Goal: Task Accomplishment & Management: Use online tool/utility

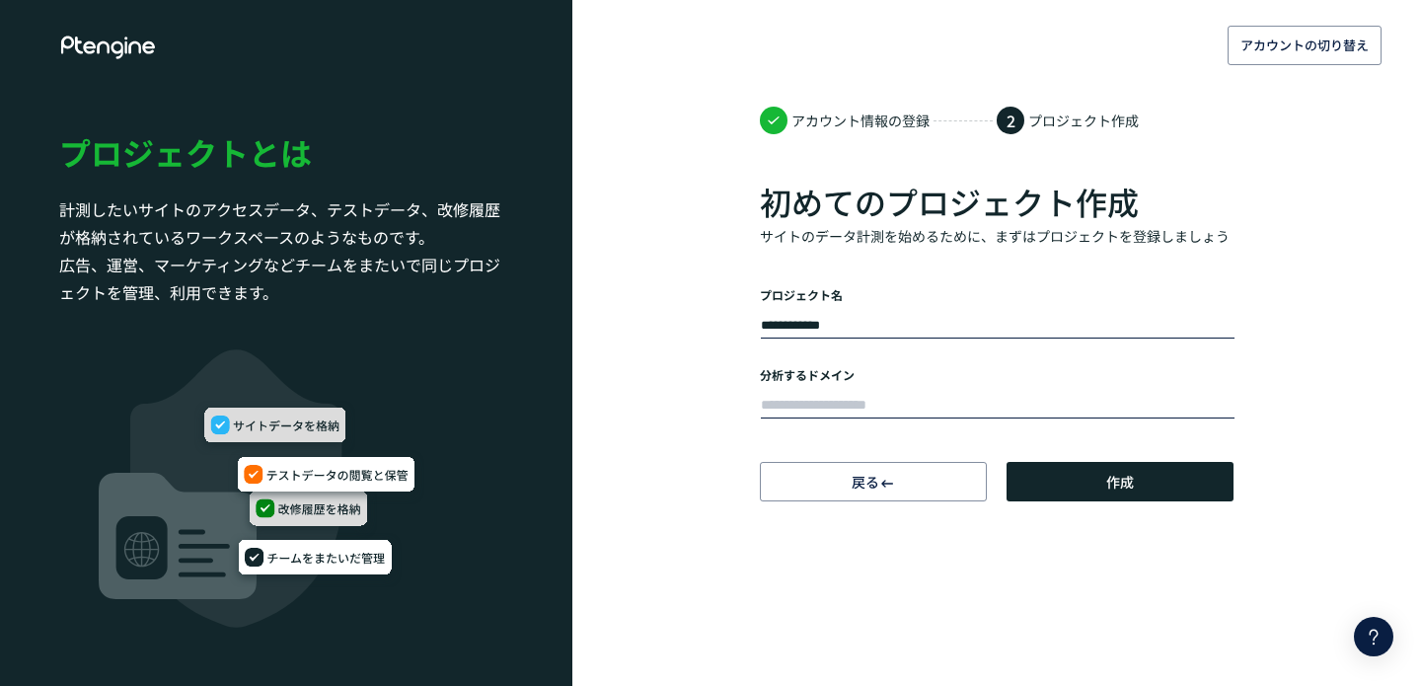
type input "**********"
click at [893, 409] on input "text" at bounding box center [998, 406] width 474 height 28
type input "**********"
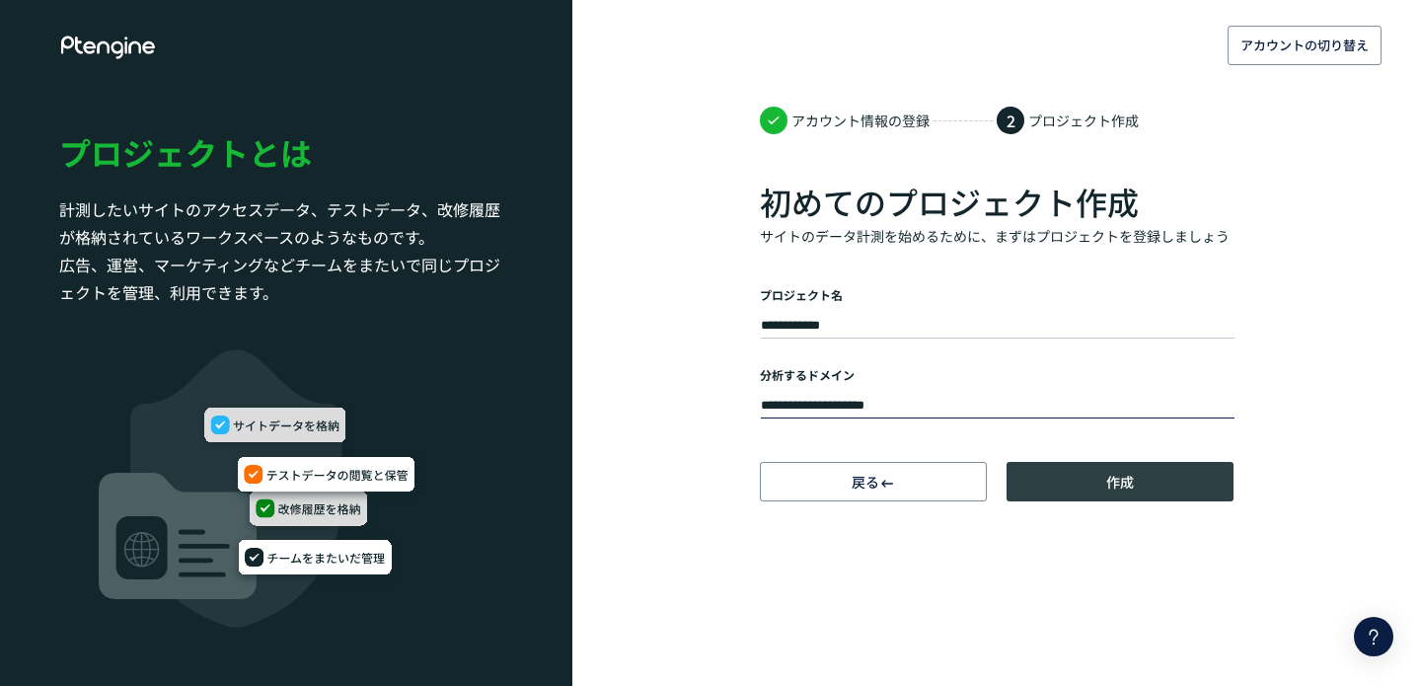
click at [1140, 489] on button "作成" at bounding box center [1120, 481] width 227 height 39
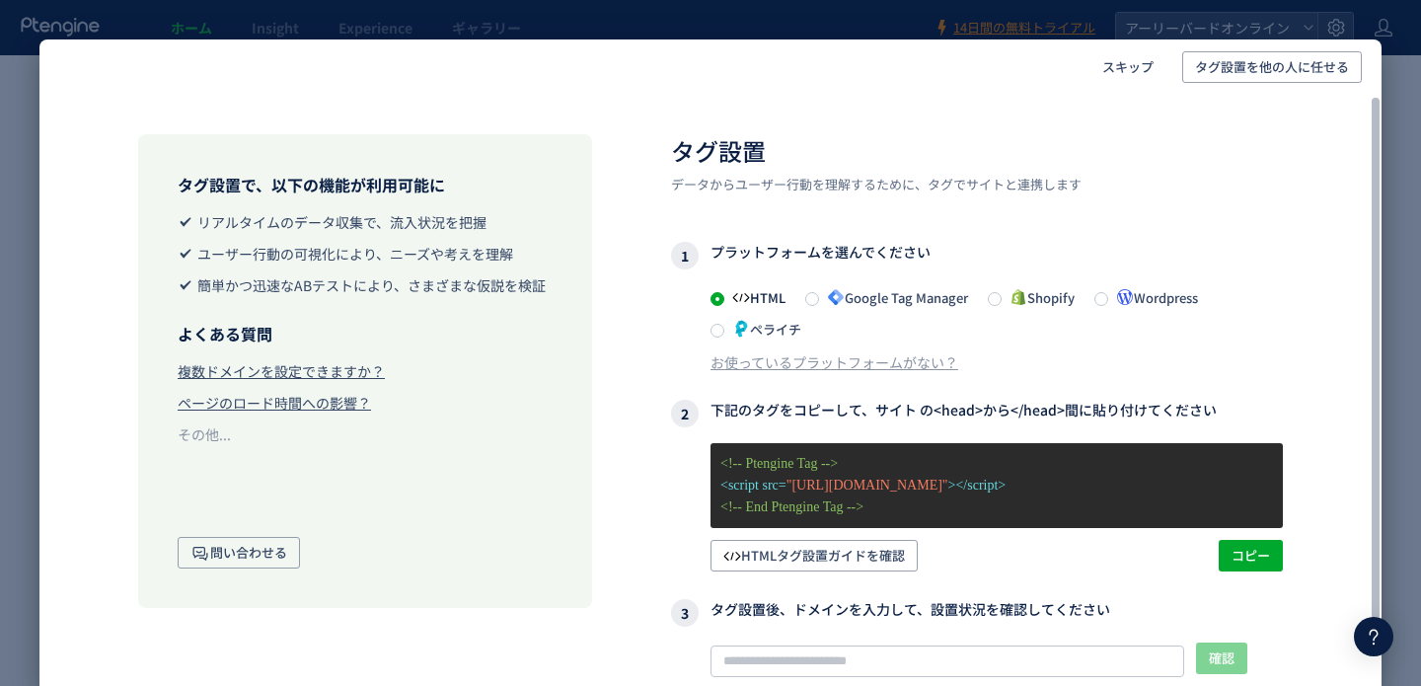
click at [900, 298] on span "Google Tag Manager" at bounding box center [893, 297] width 149 height 19
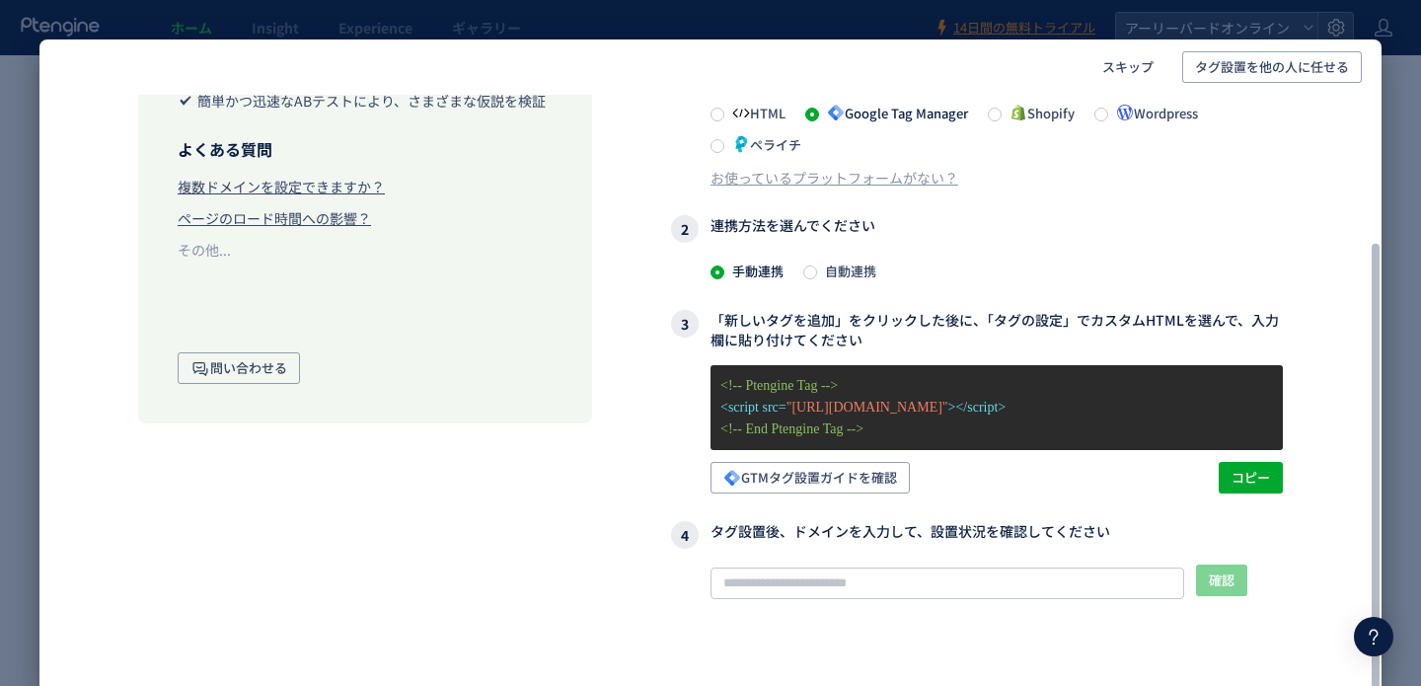
scroll to position [219, 0]
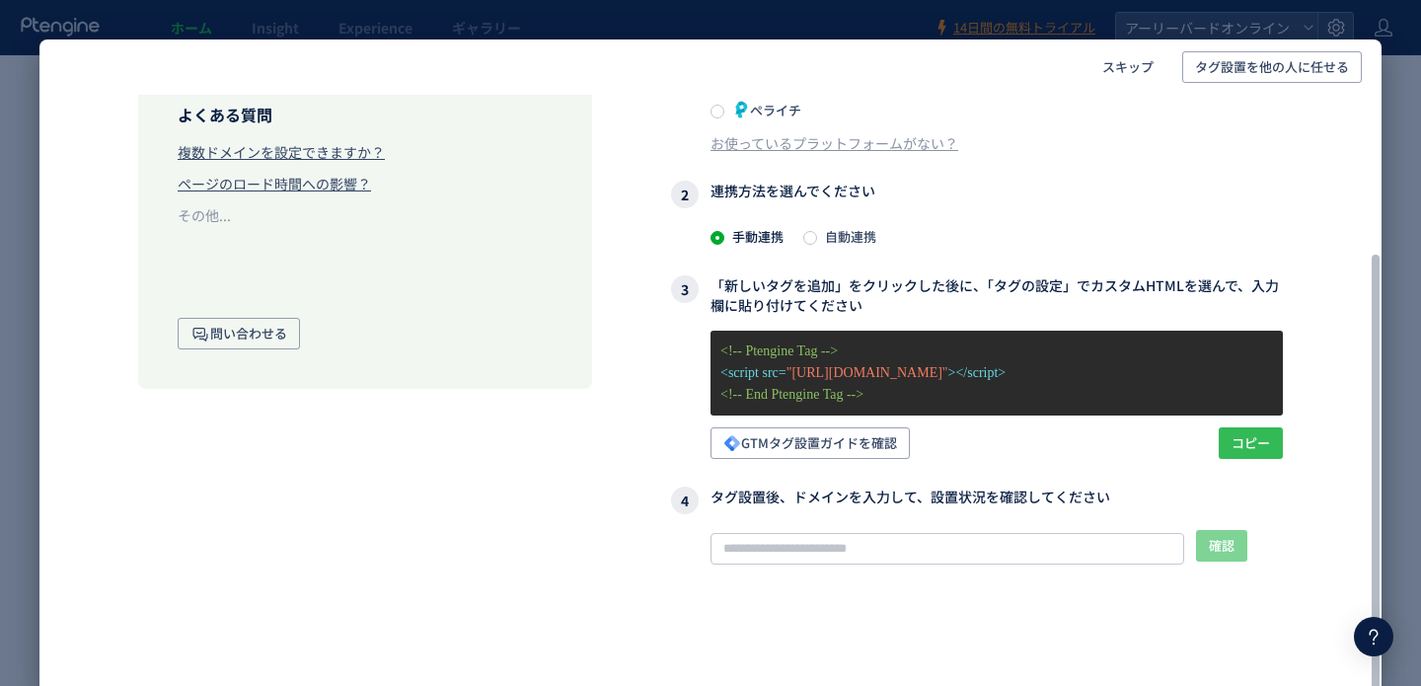
click at [1245, 443] on span "コピー" at bounding box center [1251, 443] width 38 height 32
click at [879, 442] on span "GTMタグ設置ガイドを確認" at bounding box center [810, 443] width 174 height 32
click at [953, 238] on div "手動連携 自動連携" at bounding box center [996, 236] width 572 height 24
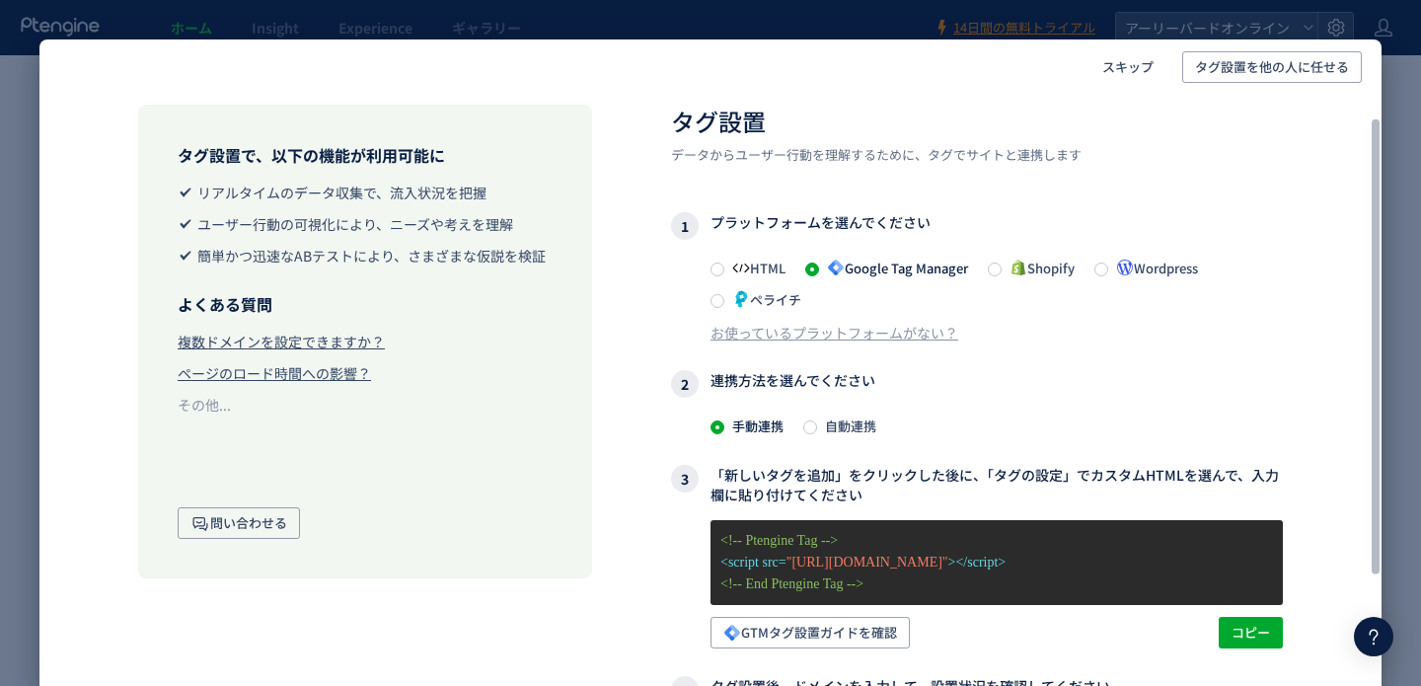
click at [990, 271] on div "HTML Google Tag Manager Shopify Wordpress ペライチ" at bounding box center [996, 283] width 572 height 55
click at [996, 269] on span at bounding box center [995, 269] width 14 height 14
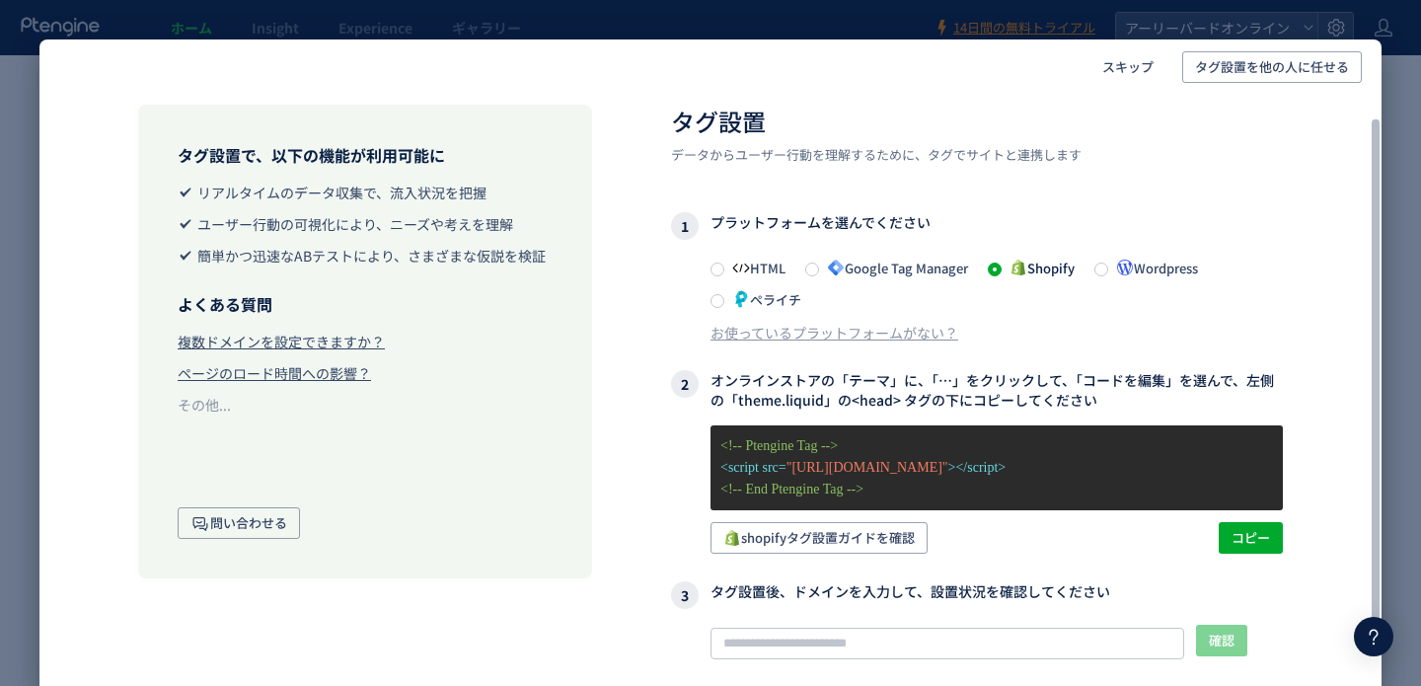
click at [938, 271] on span "Google Tag Manager" at bounding box center [893, 268] width 149 height 19
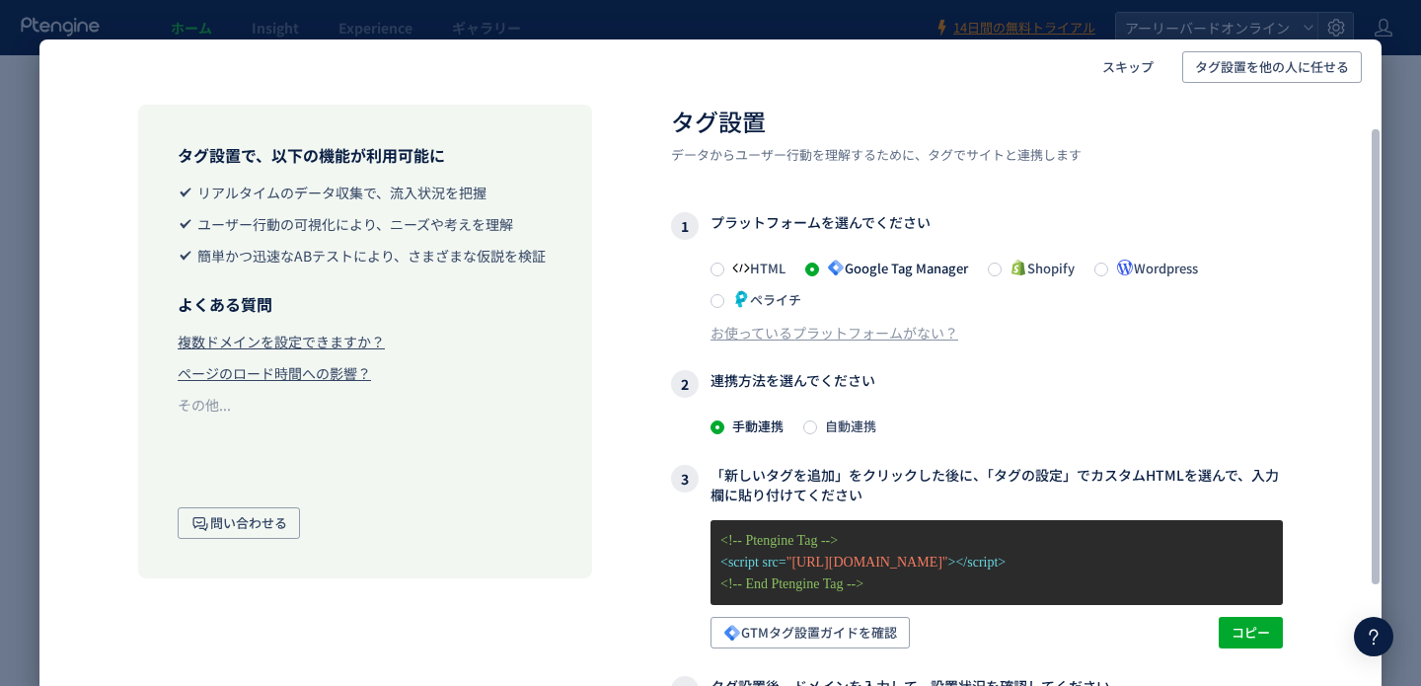
scroll to position [197, 0]
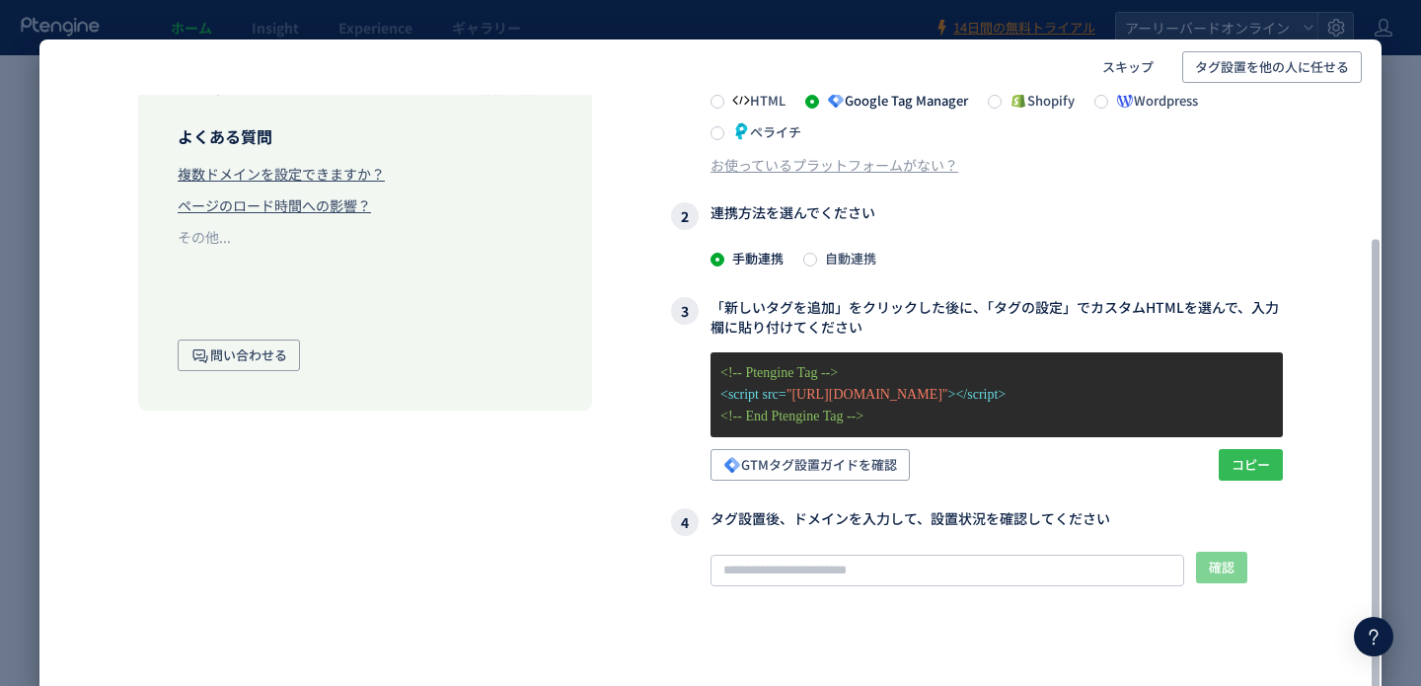
click at [1240, 456] on span "コピー" at bounding box center [1251, 465] width 38 height 32
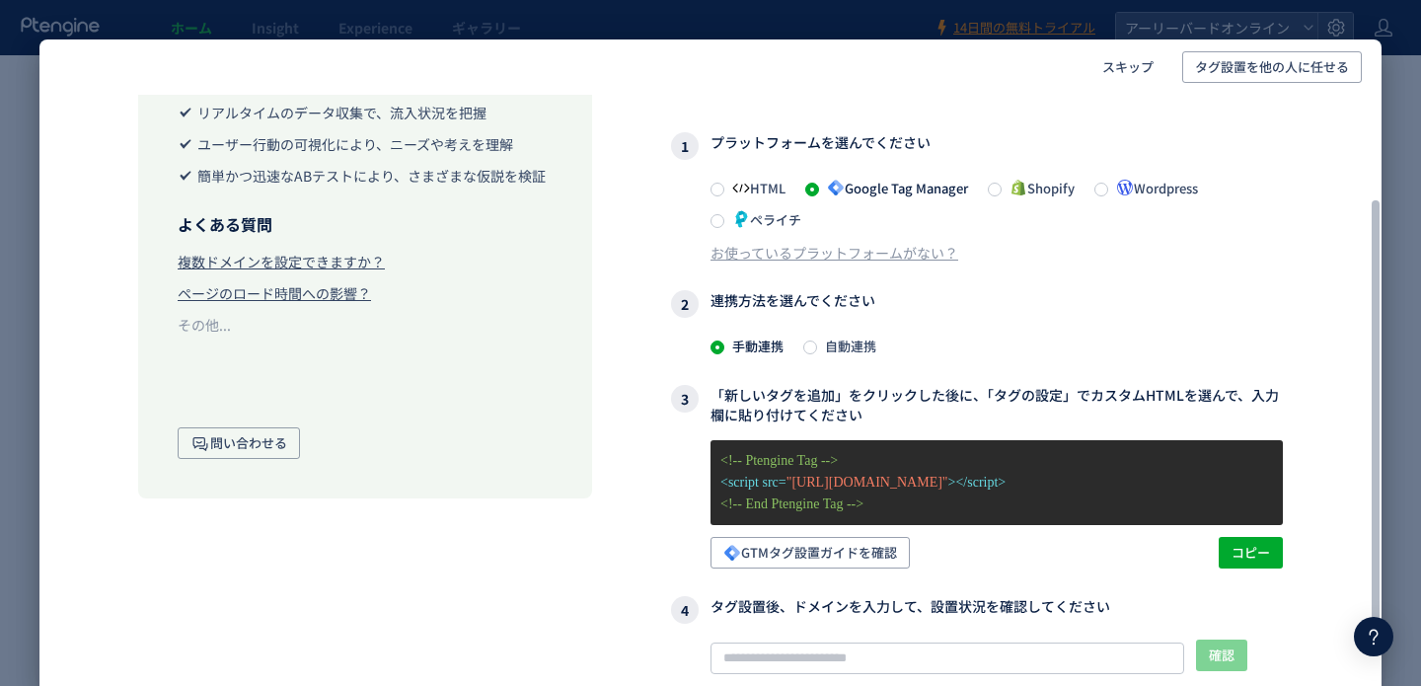
scroll to position [45, 0]
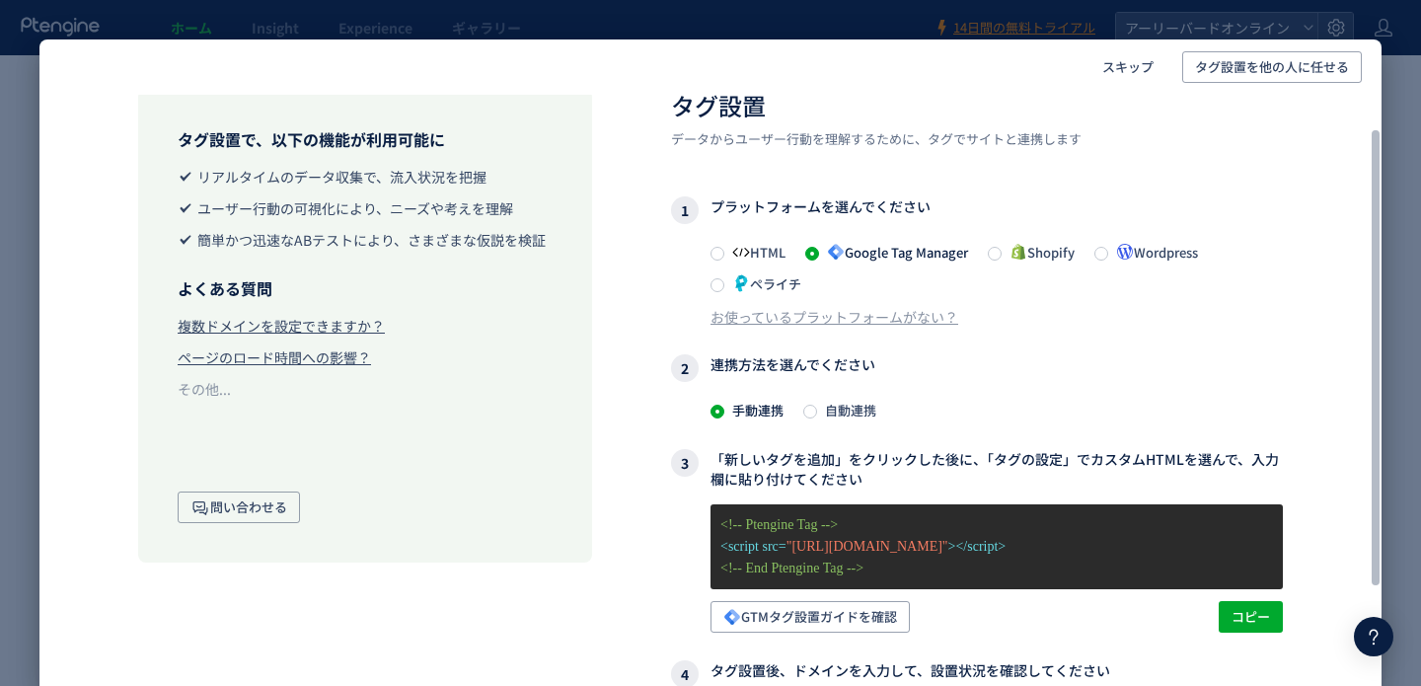
click at [847, 410] on span "自動連携" at bounding box center [846, 410] width 59 height 19
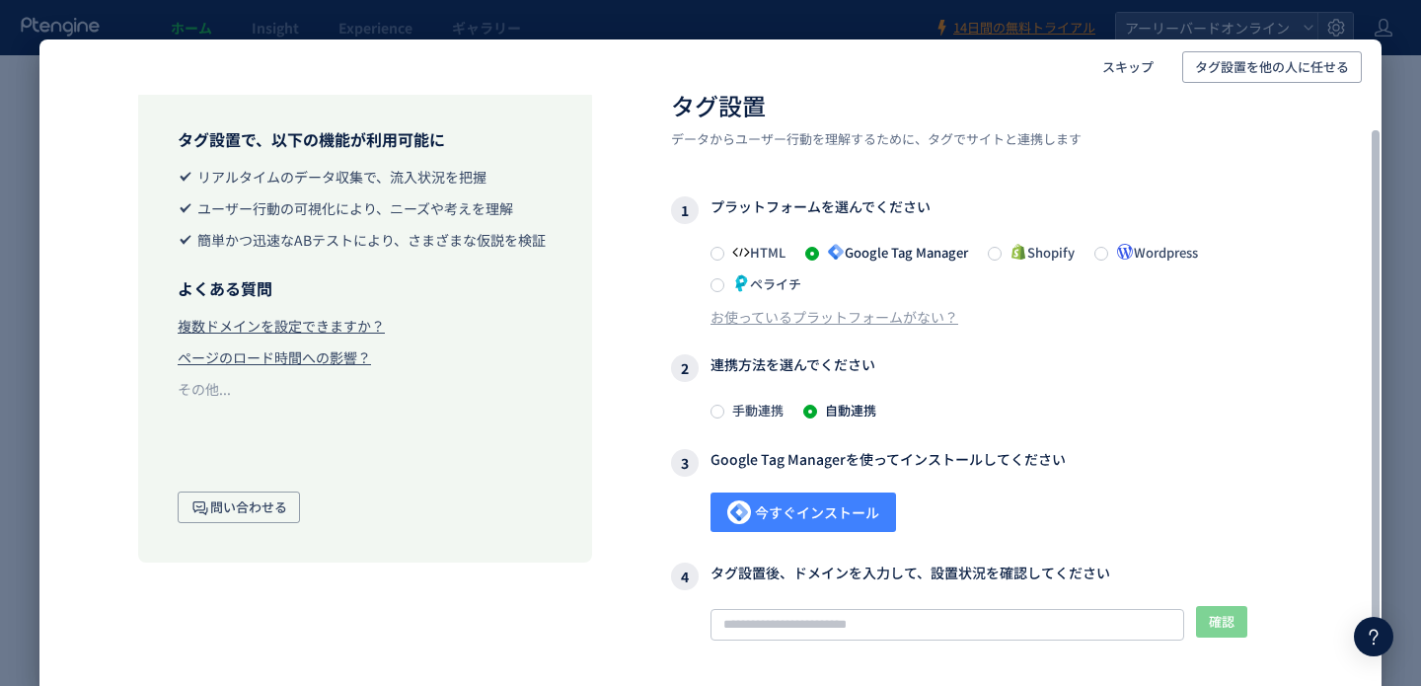
click at [856, 509] on span "今すぐインストール" at bounding box center [803, 511] width 152 height 39
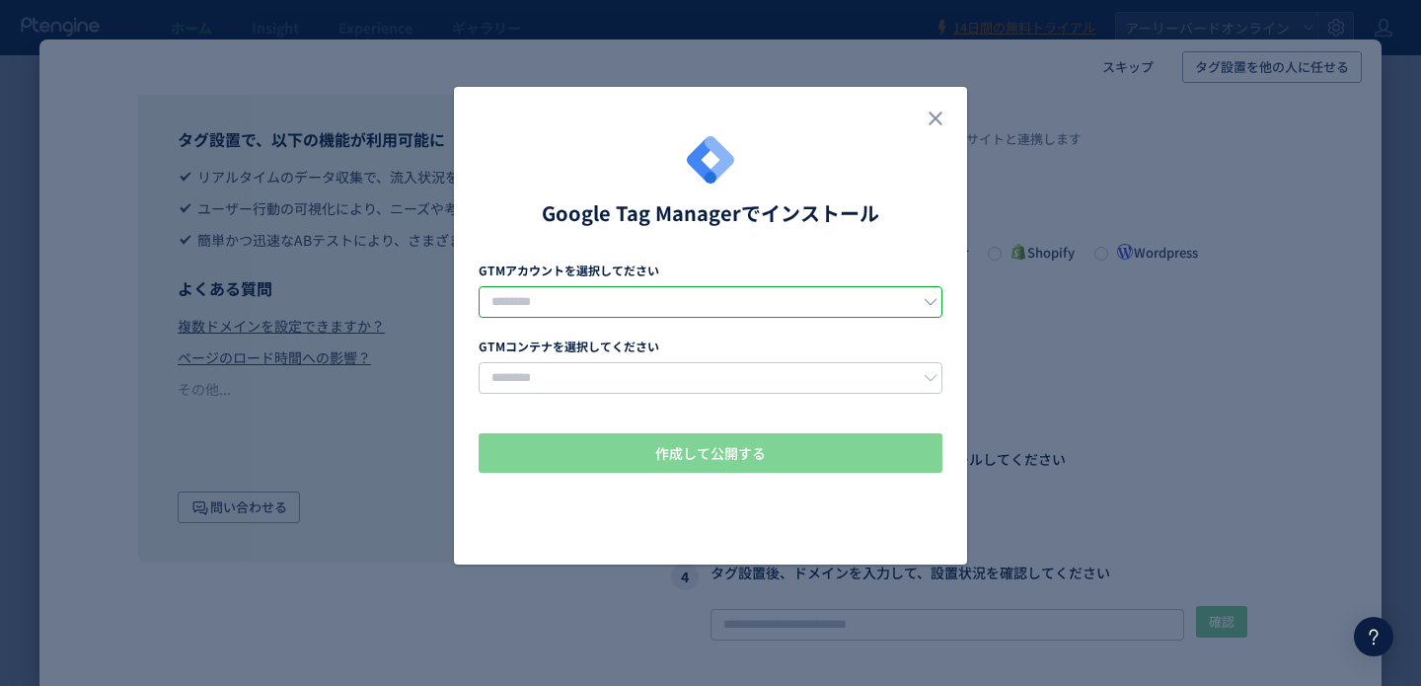
click at [794, 309] on input "dialog" at bounding box center [711, 302] width 464 height 32
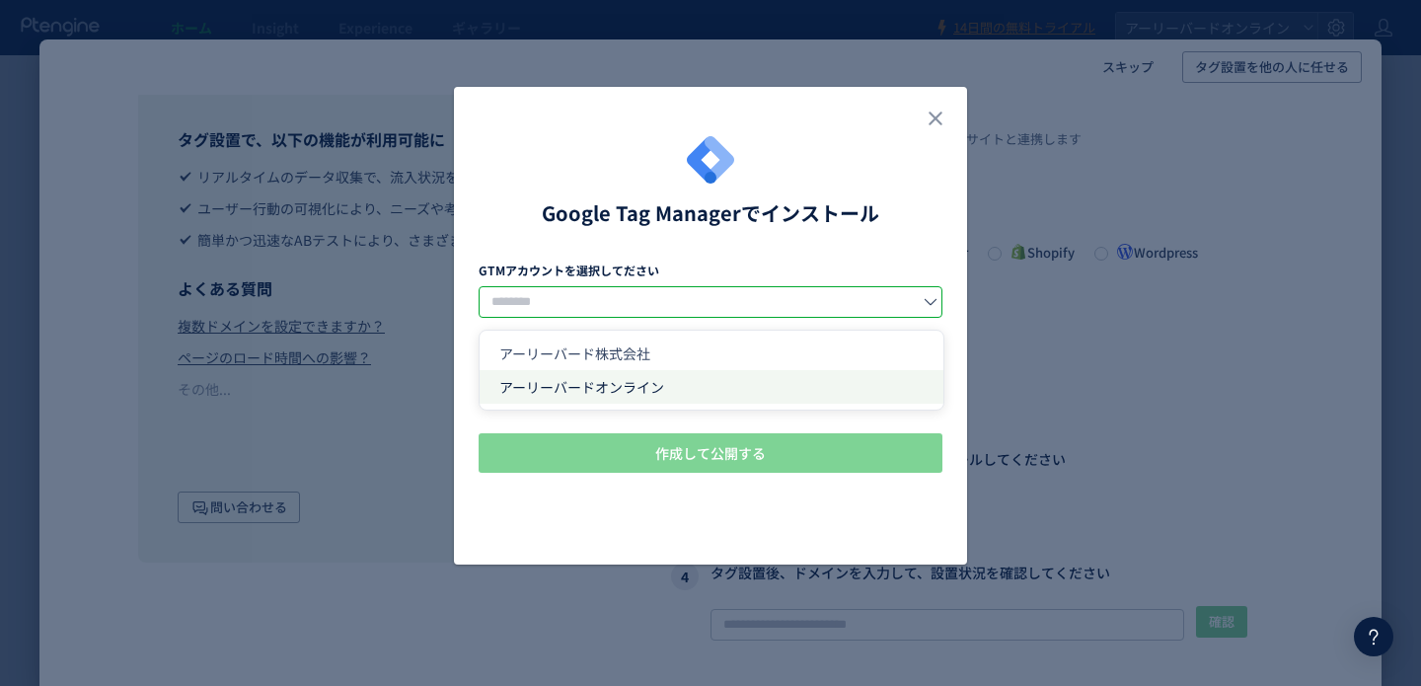
click at [626, 380] on span "アーリーバードオンライン" at bounding box center [581, 387] width 165 height 20
type input "**********"
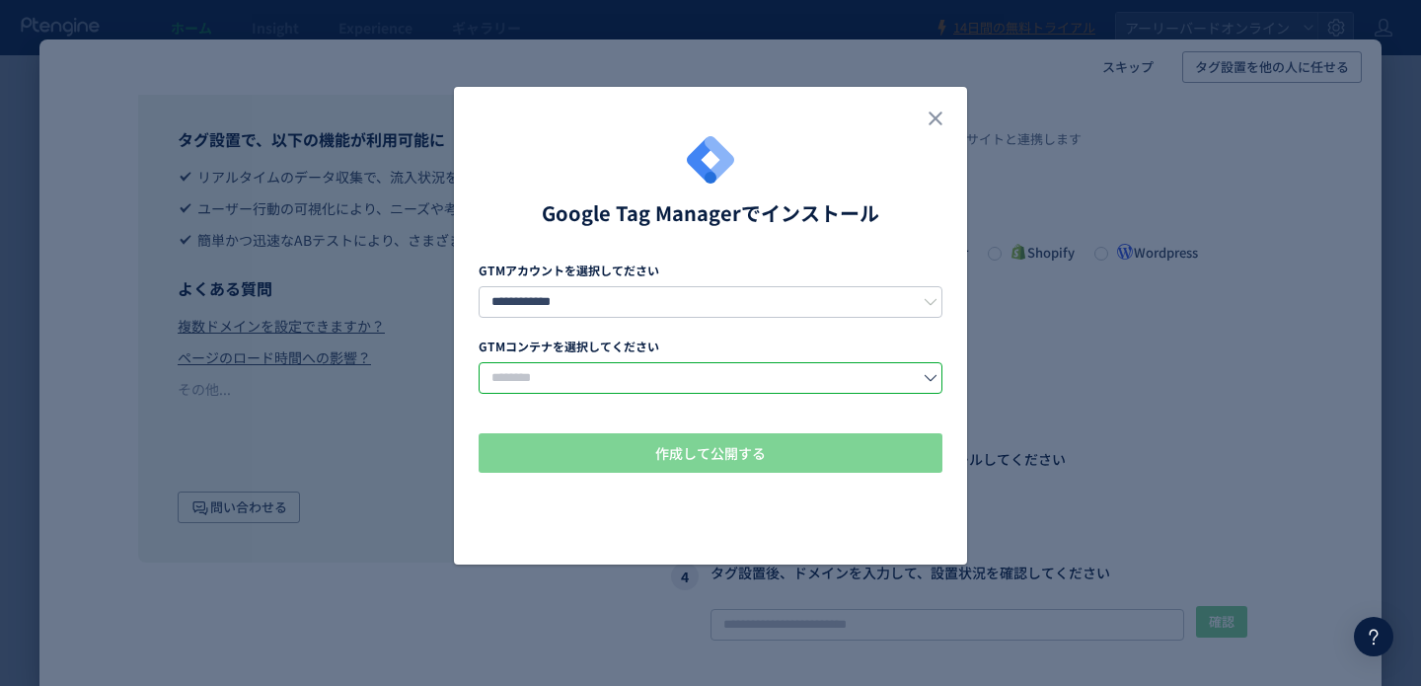
click at [626, 380] on input "dialog" at bounding box center [711, 378] width 464 height 32
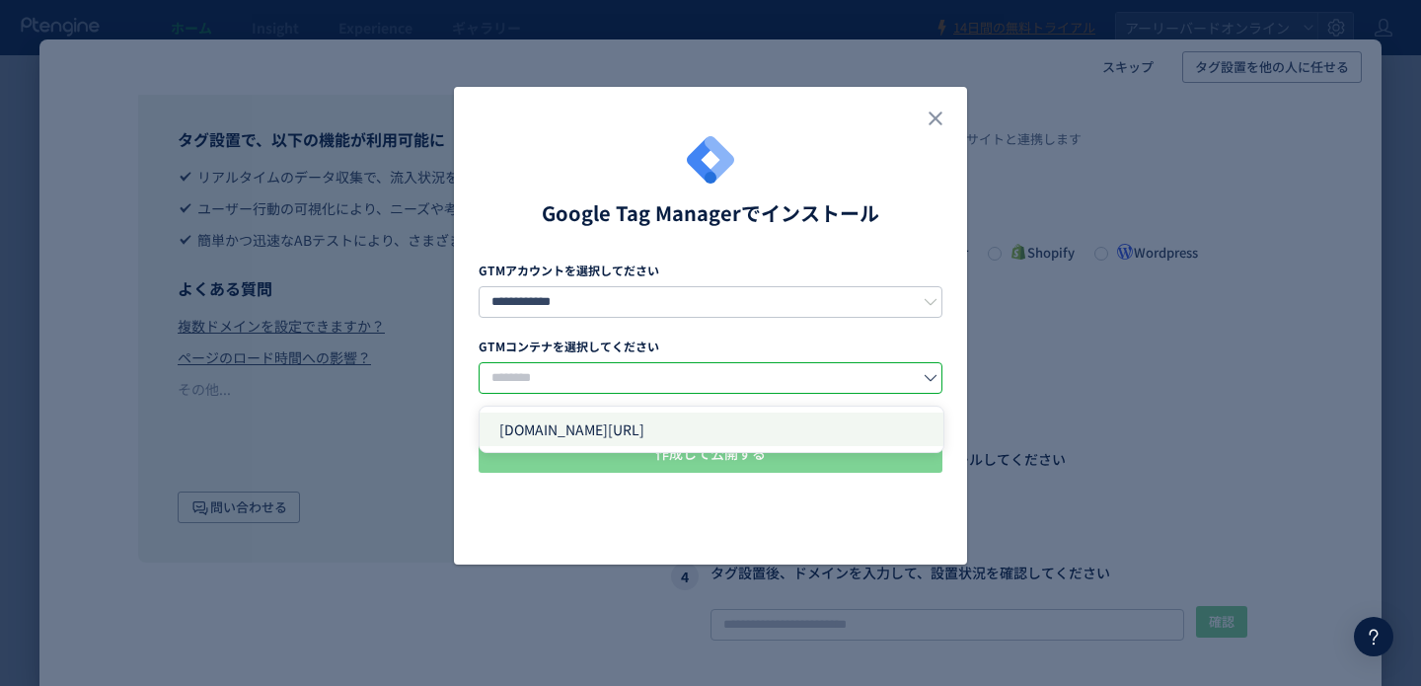
click at [615, 422] on li "[DOMAIN_NAME][URL]" at bounding box center [712, 429] width 464 height 34
type input "**********"
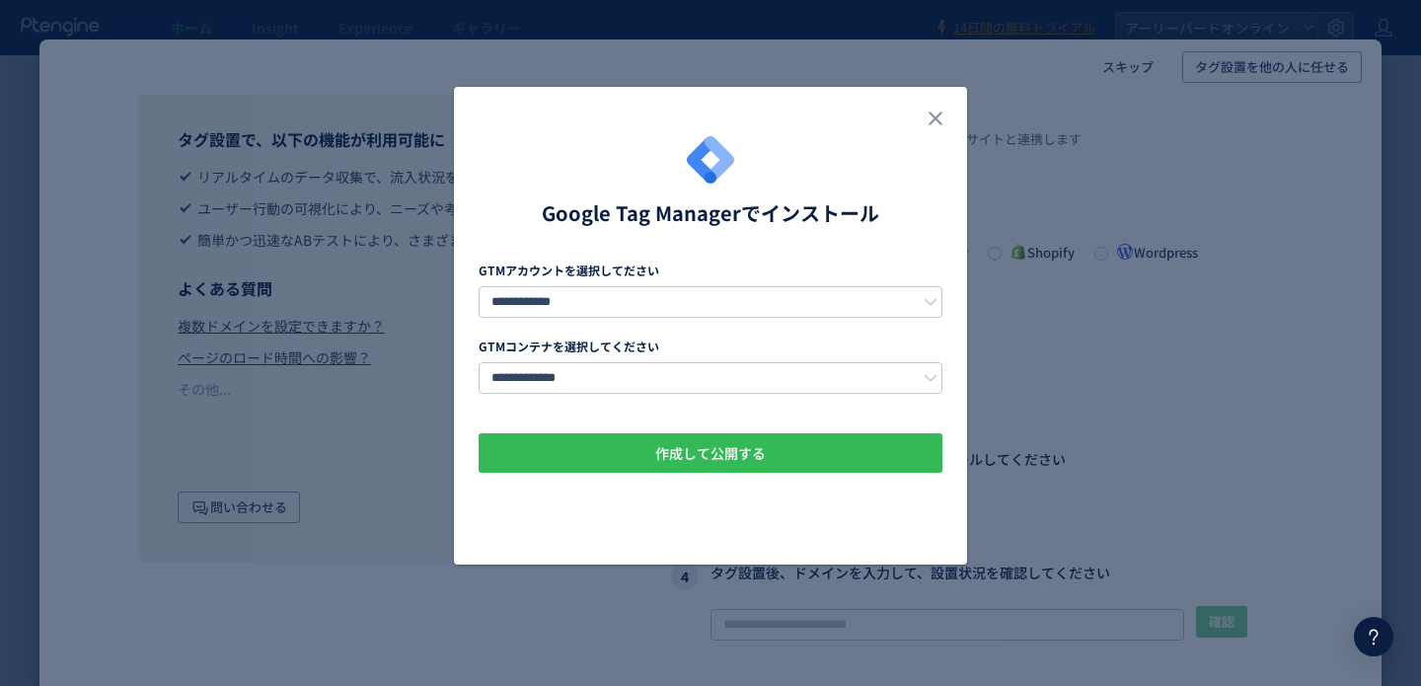
click at [651, 450] on button "作成して公開する" at bounding box center [711, 452] width 464 height 39
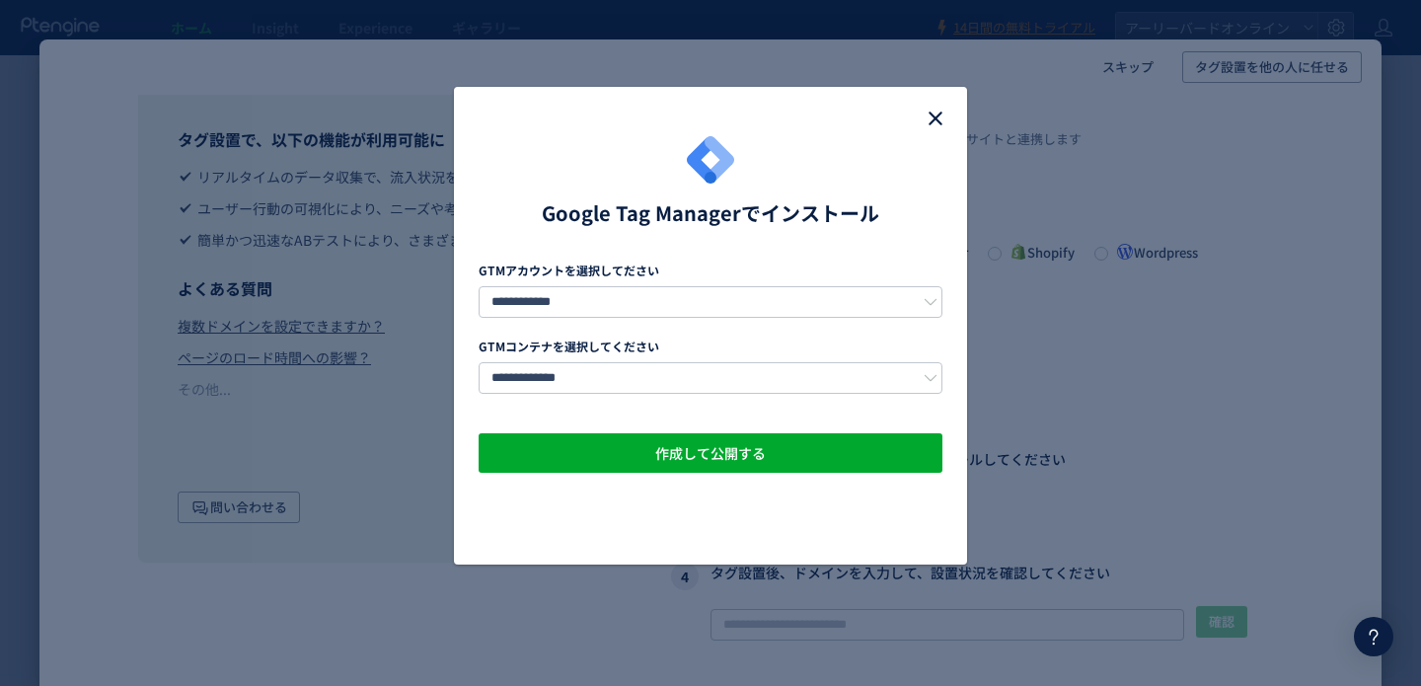
click at [939, 115] on icon "close" at bounding box center [936, 119] width 24 height 24
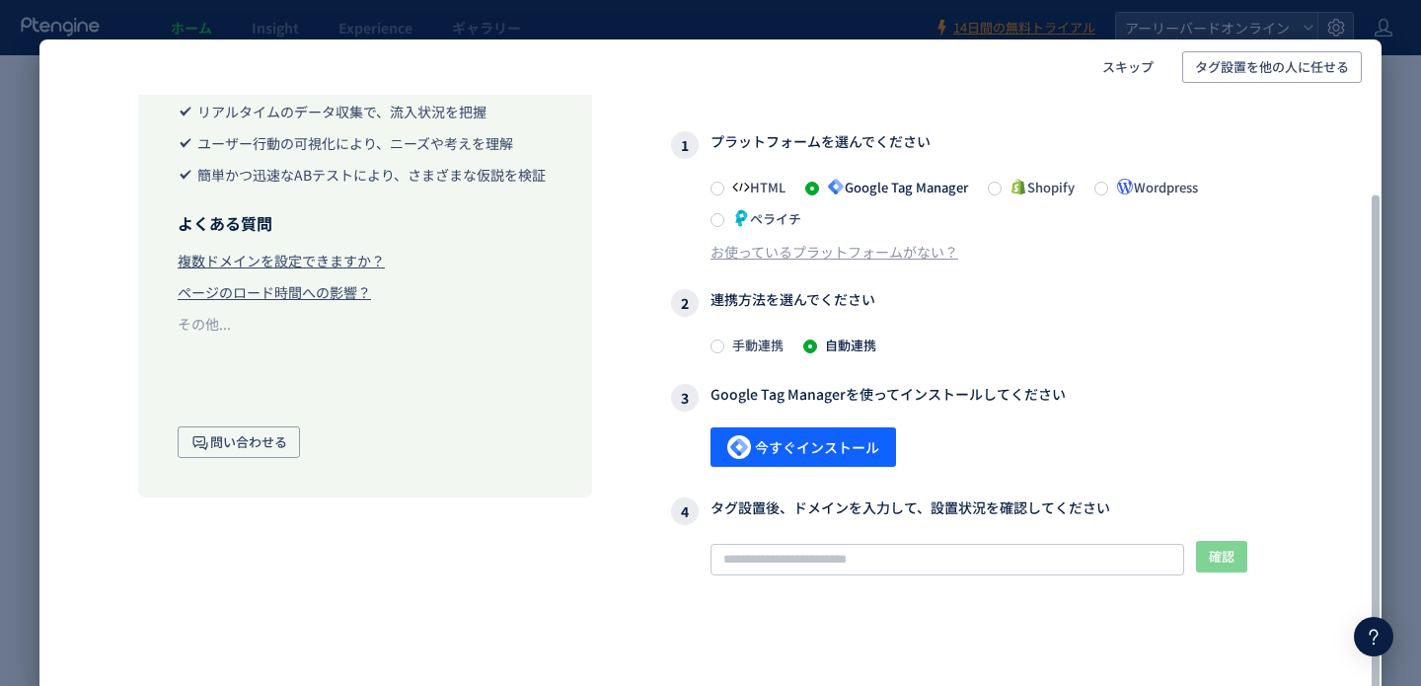
scroll to position [121, 0]
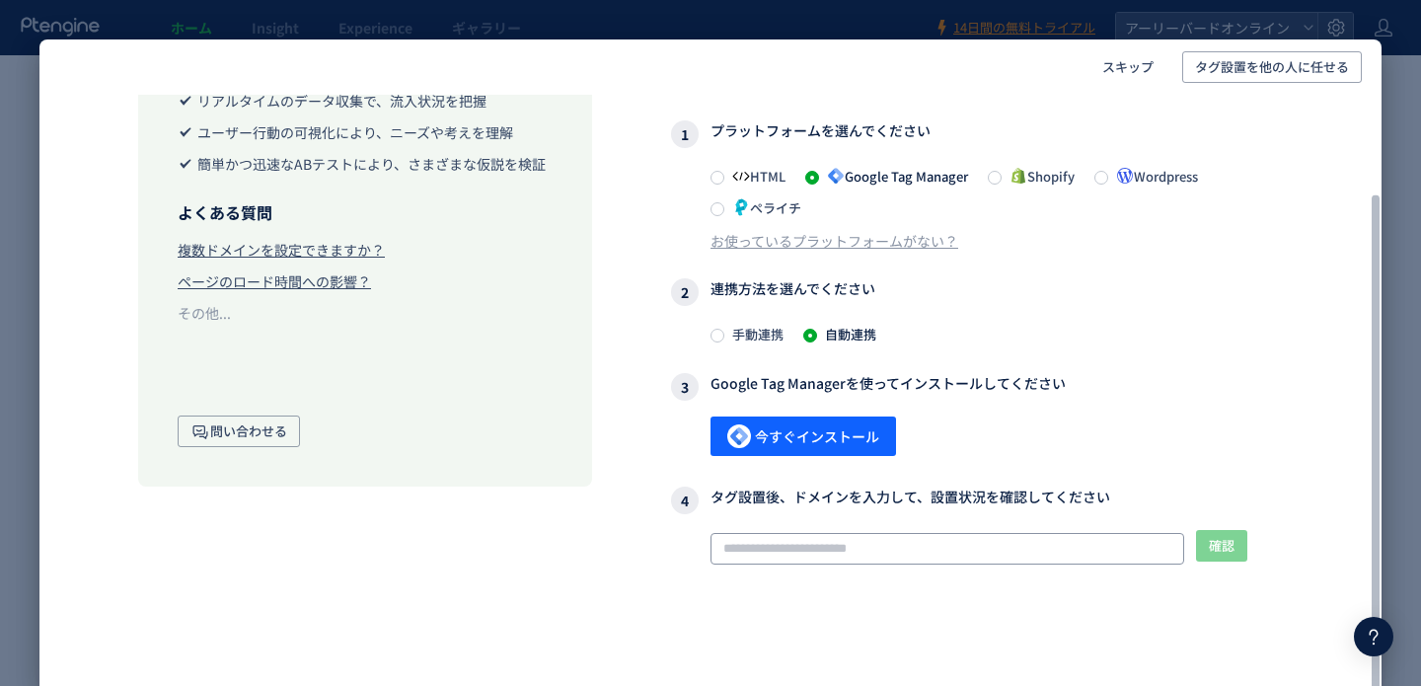
click at [852, 543] on input "text" at bounding box center [947, 549] width 474 height 32
drag, startPoint x: 787, startPoint y: 523, endPoint x: 792, endPoint y: 538, distance: 15.6
click at [789, 528] on div "4 タグ設置後、ドメインを入力して、設置状況を確認してください 確認 タグが確認できません このサイトでタグが確認できませんので、 記事 に記載されたタグ設定…" at bounding box center [977, 587] width 612 height 202
click at [795, 545] on input "text" at bounding box center [947, 549] width 474 height 32
paste input "**********"
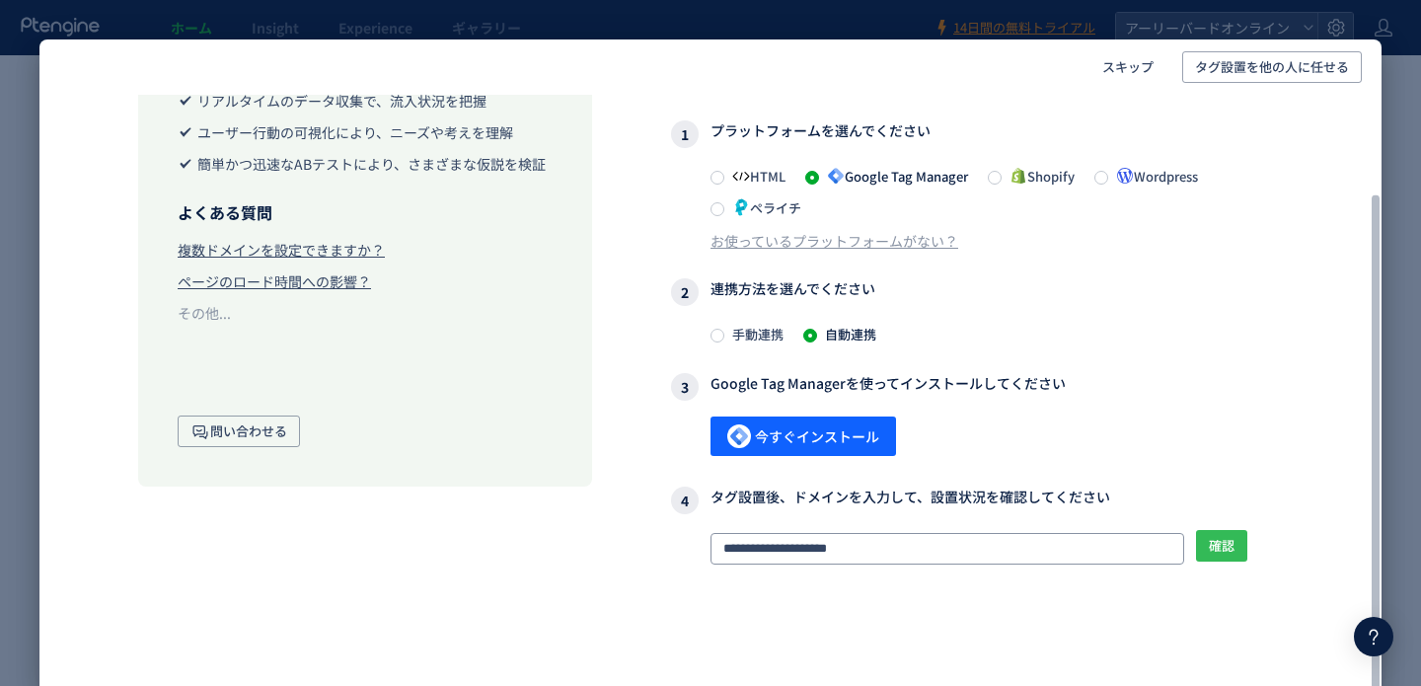
type input "**********"
click at [1223, 544] on span "確認" at bounding box center [1222, 546] width 26 height 32
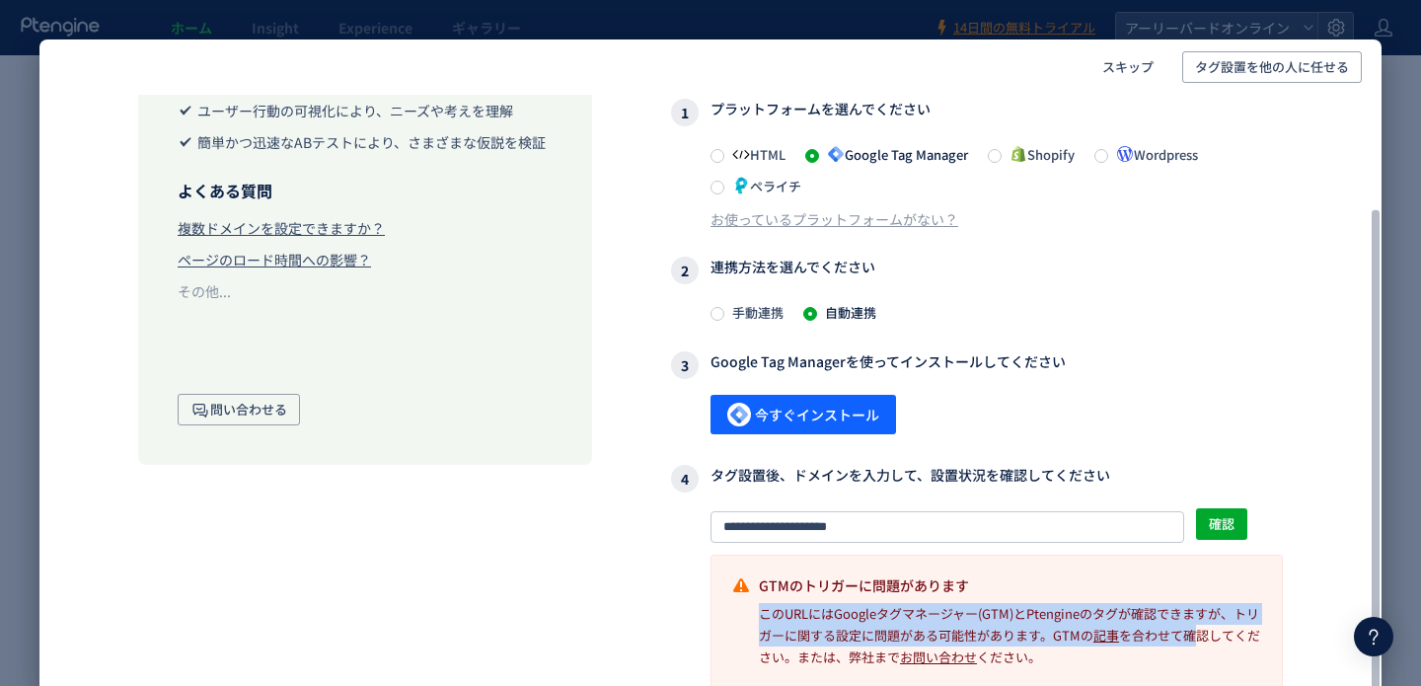
drag, startPoint x: 763, startPoint y: 609, endPoint x: 1126, endPoint y: 633, distance: 363.9
click at [1191, 622] on div "このURLにはGoogleタグマネージャー(GTM)とPtengineのタグが確認できますが、トリガーに関する設定に問題がある可能性があります。GTMの 記事…" at bounding box center [1010, 635] width 503 height 65
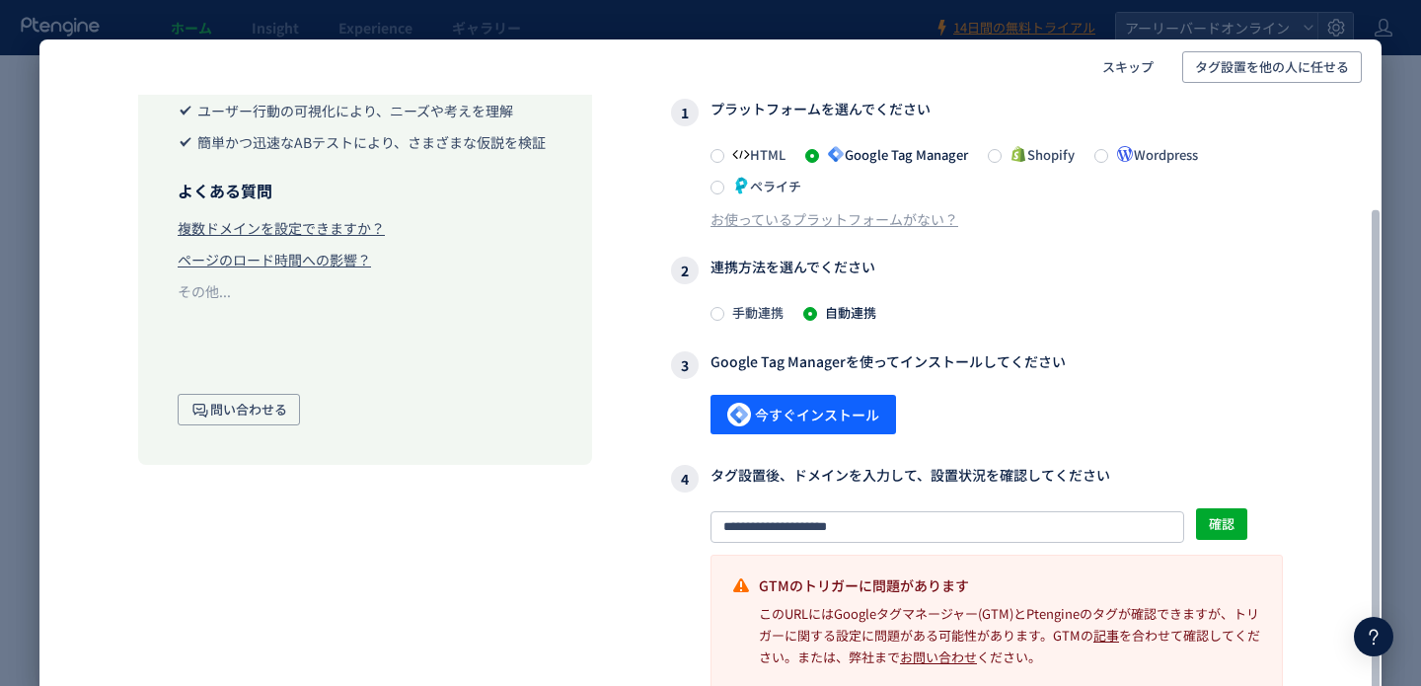
click at [1091, 647] on div "このURLにはGoogleタグマネージャー(GTM)とPtengineのタグが確認できますが、トリガーに関する設定に問題がある可能性があります。GTMの 記事…" at bounding box center [1010, 635] width 503 height 65
click at [1109, 635] on link "記事" at bounding box center [1106, 635] width 26 height 19
click at [769, 311] on span "手動連携" at bounding box center [753, 312] width 59 height 19
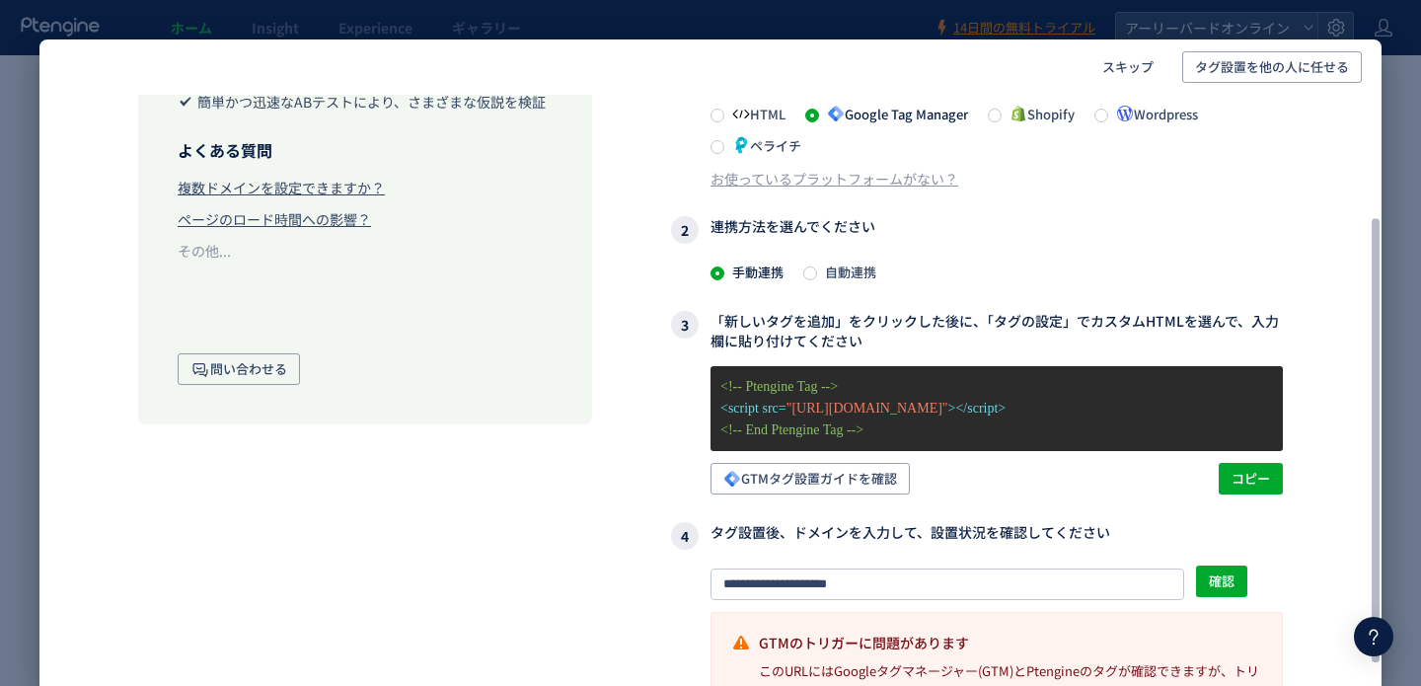
scroll to position [241, 0]
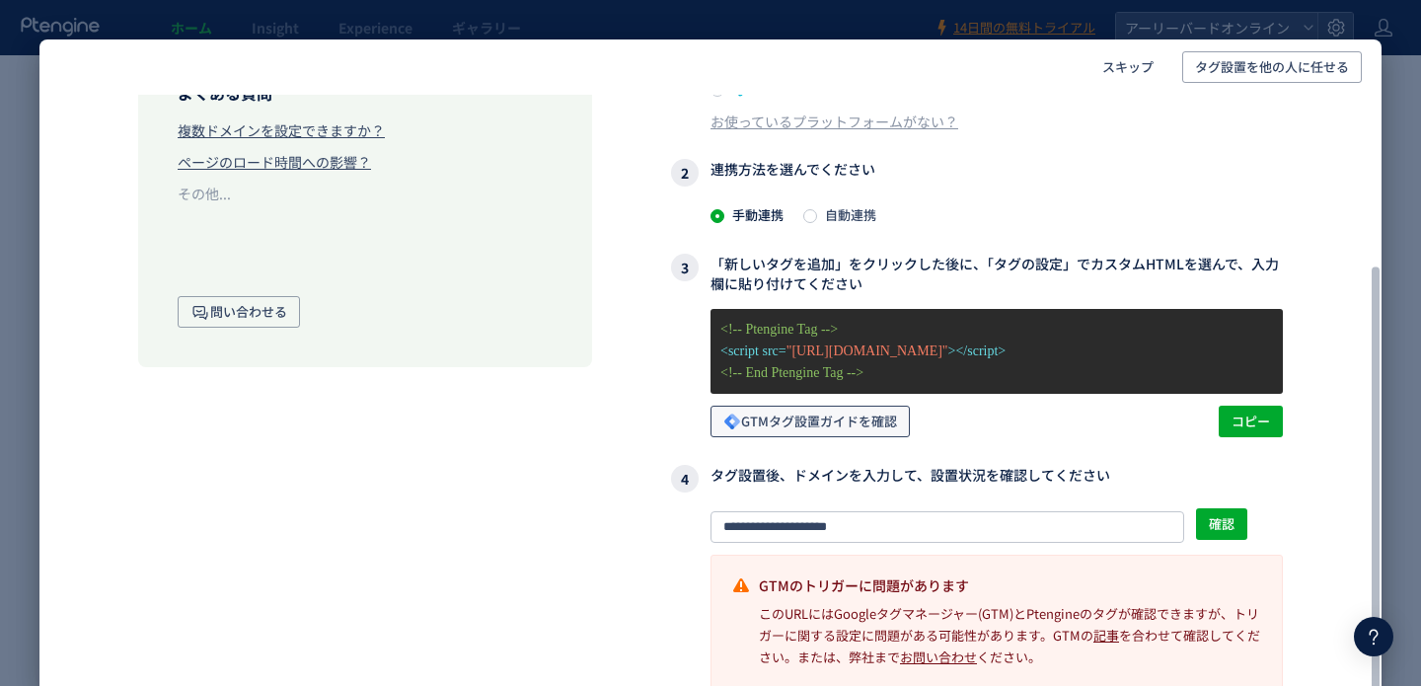
click at [860, 423] on span "GTMタグ設置ガイドを確認" at bounding box center [810, 422] width 174 height 32
click at [1211, 515] on span "確認" at bounding box center [1222, 524] width 26 height 32
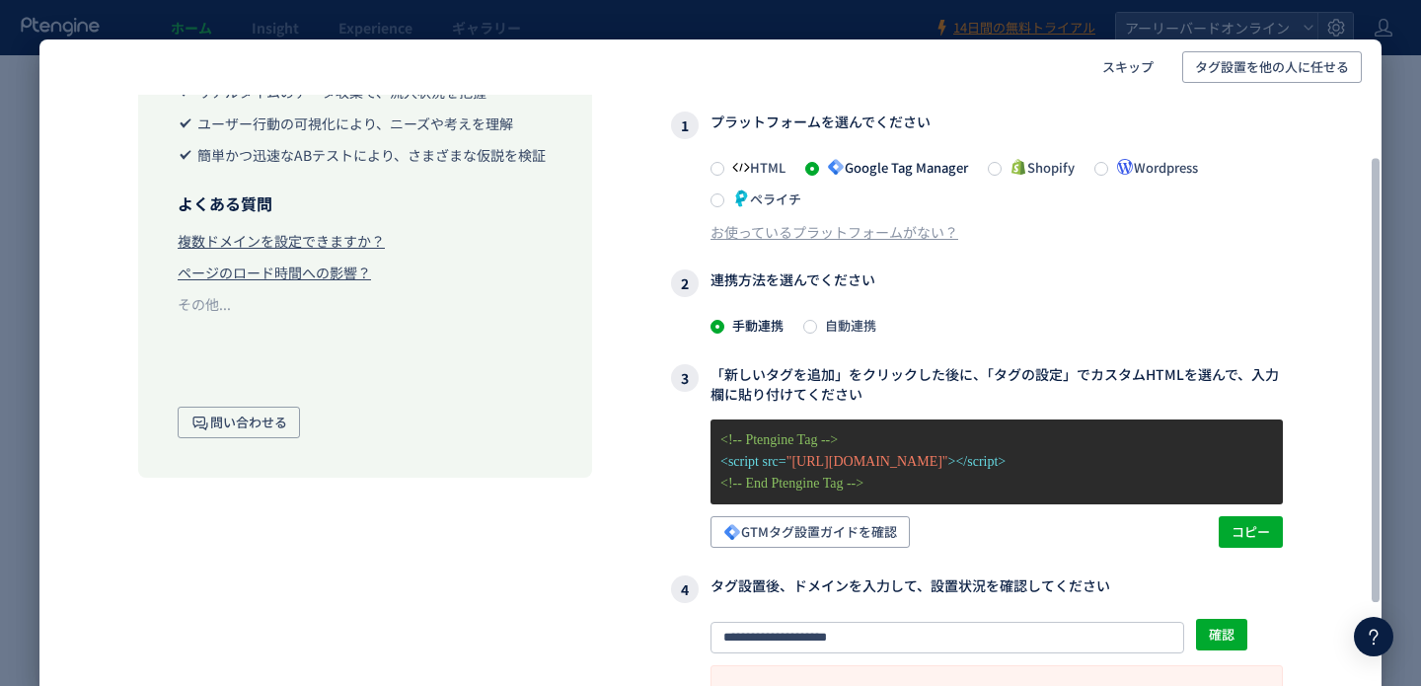
scroll to position [86, 0]
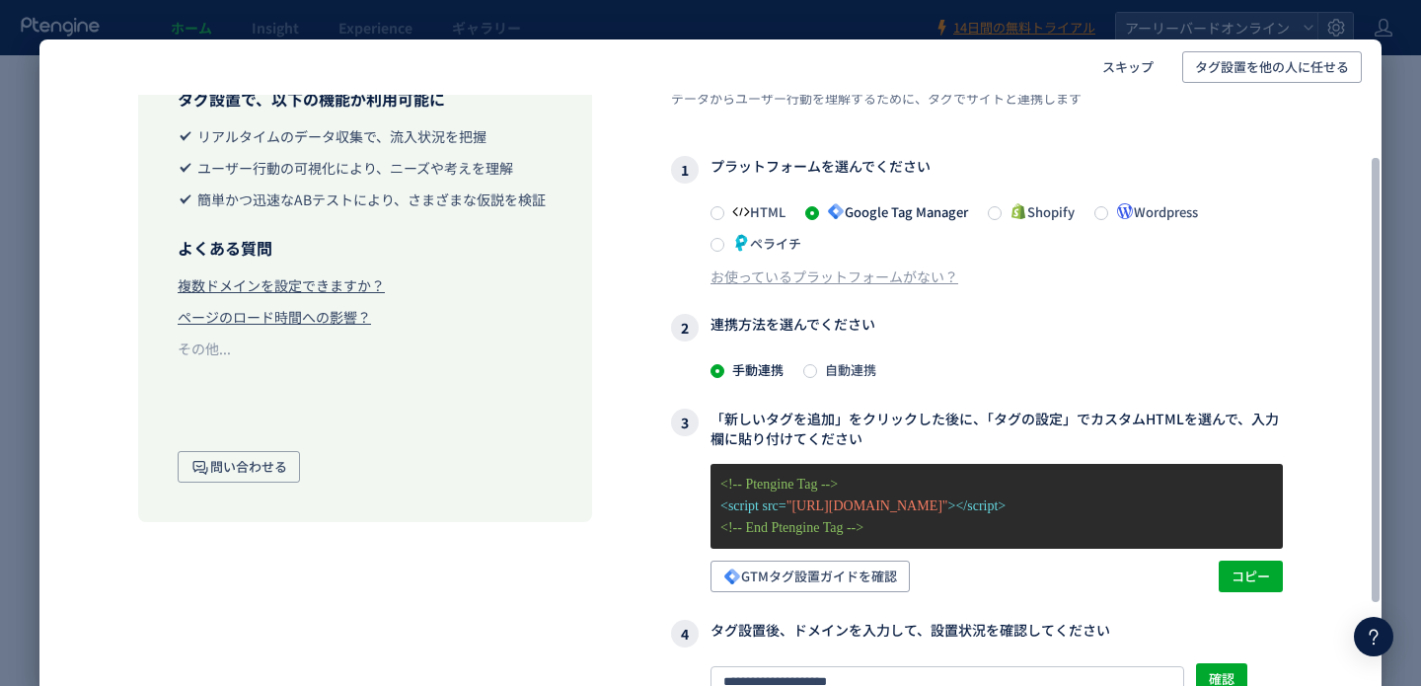
click at [756, 213] on span "HTML" at bounding box center [754, 211] width 61 height 19
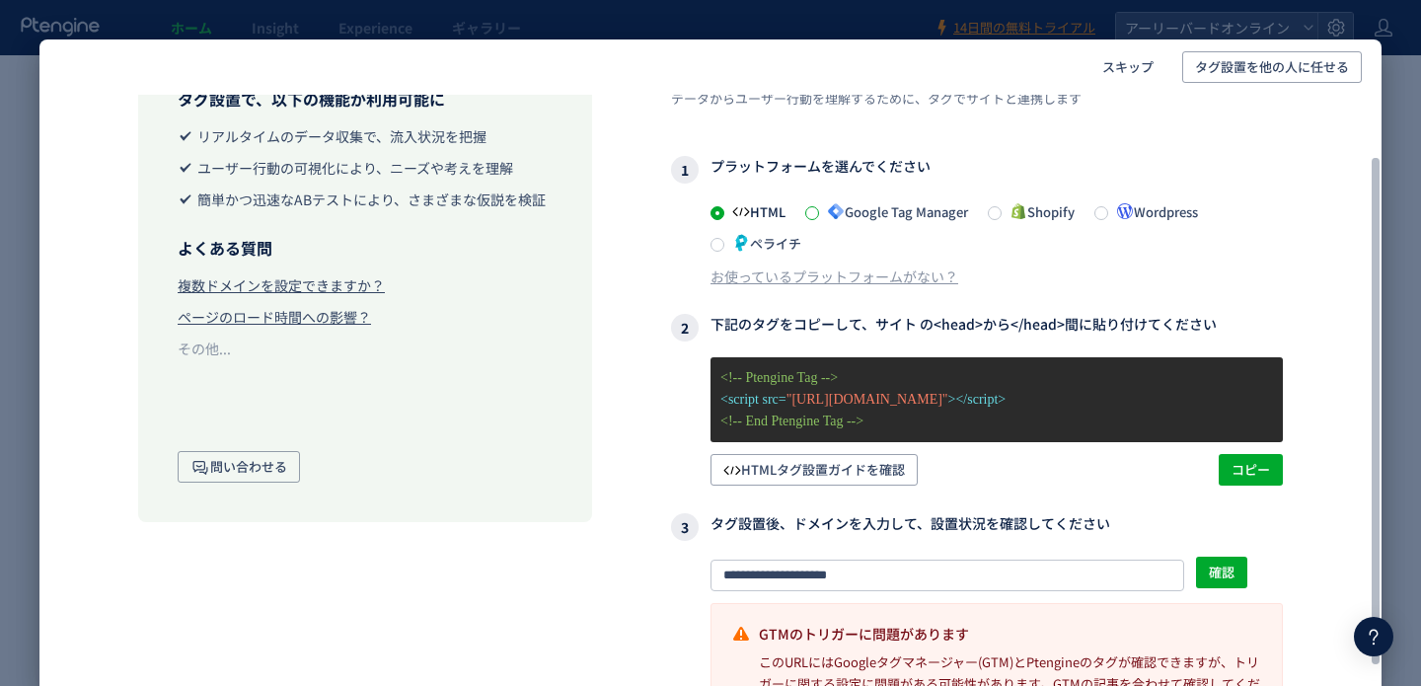
click at [810, 214] on span at bounding box center [812, 213] width 14 height 14
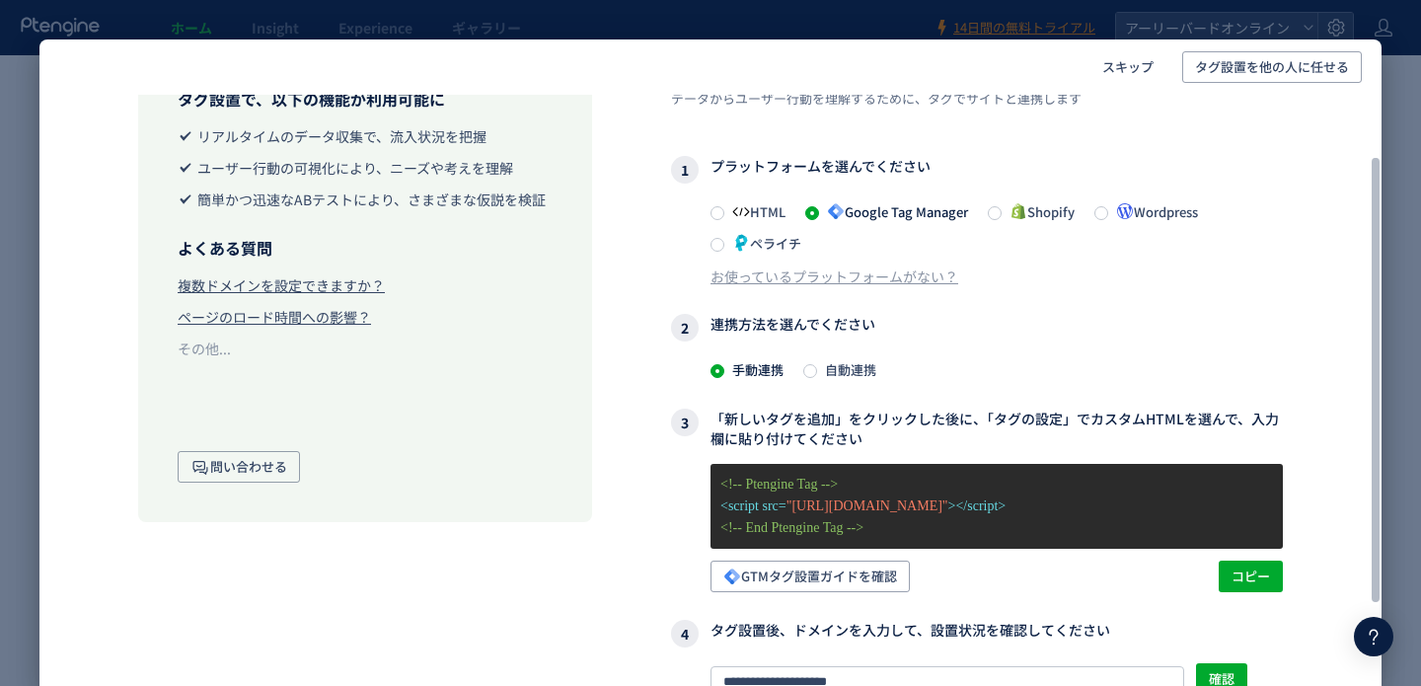
click at [731, 218] on span "HTML" at bounding box center [754, 211] width 61 height 19
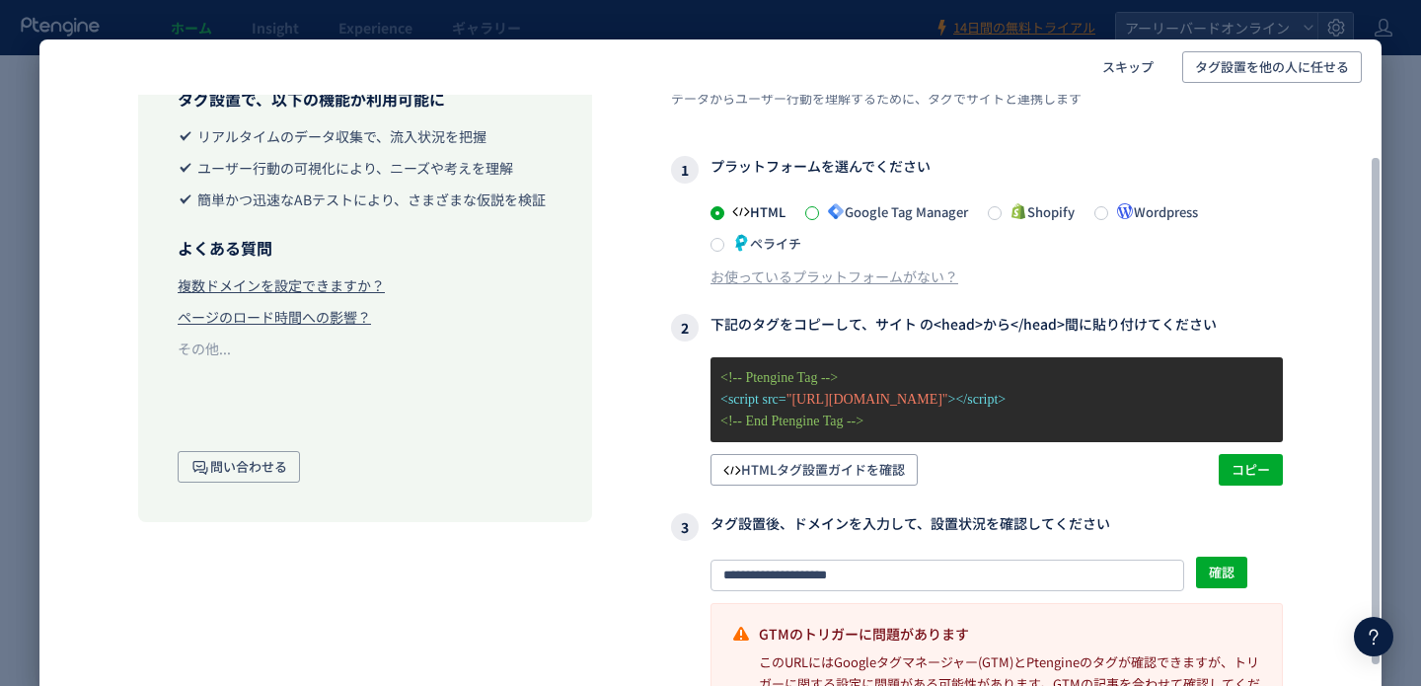
click at [819, 216] on span at bounding box center [812, 213] width 14 height 14
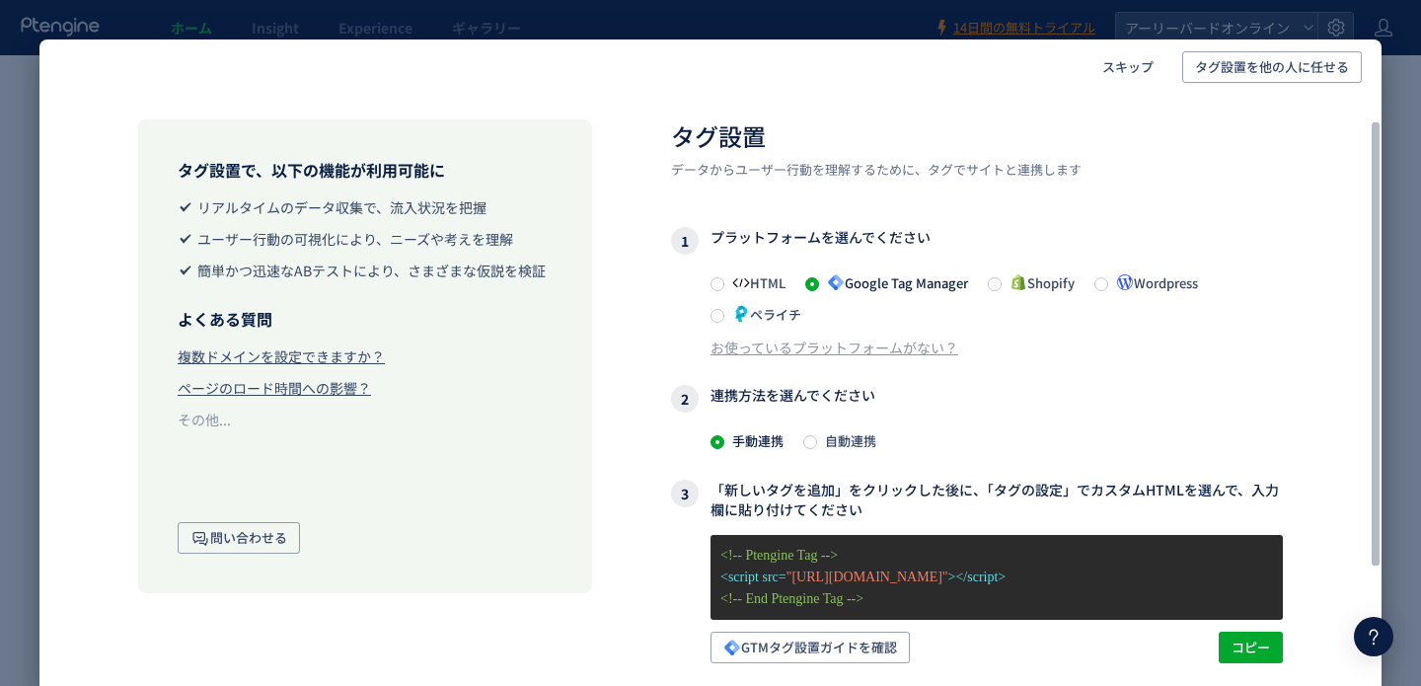
scroll to position [0, 0]
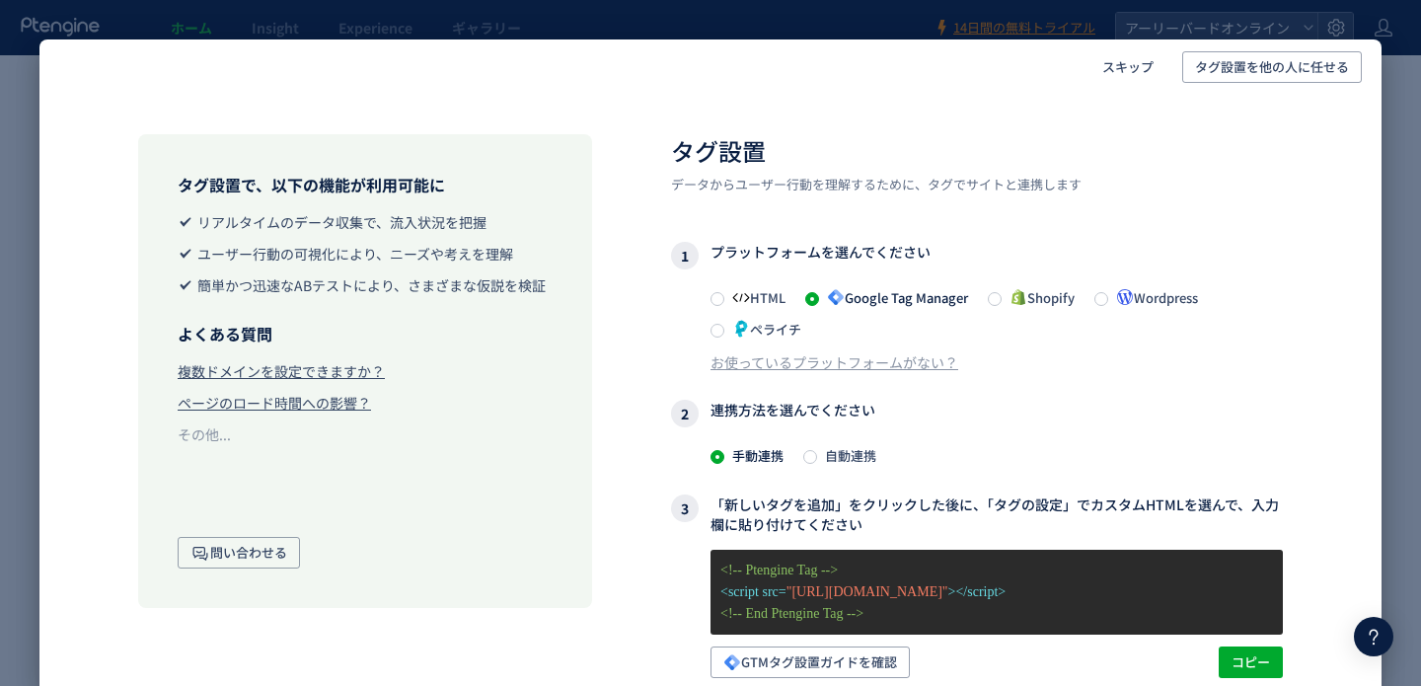
click at [1402, 187] on div "スキップ タグ設置を他の人に任せる タグ設置で、以下の機能が利用可能に リアルタイムのデータ収集で、流入状況を把握 ユーザー行動の可視化により、ニーズや考えを…" at bounding box center [710, 343] width 1421 height 686
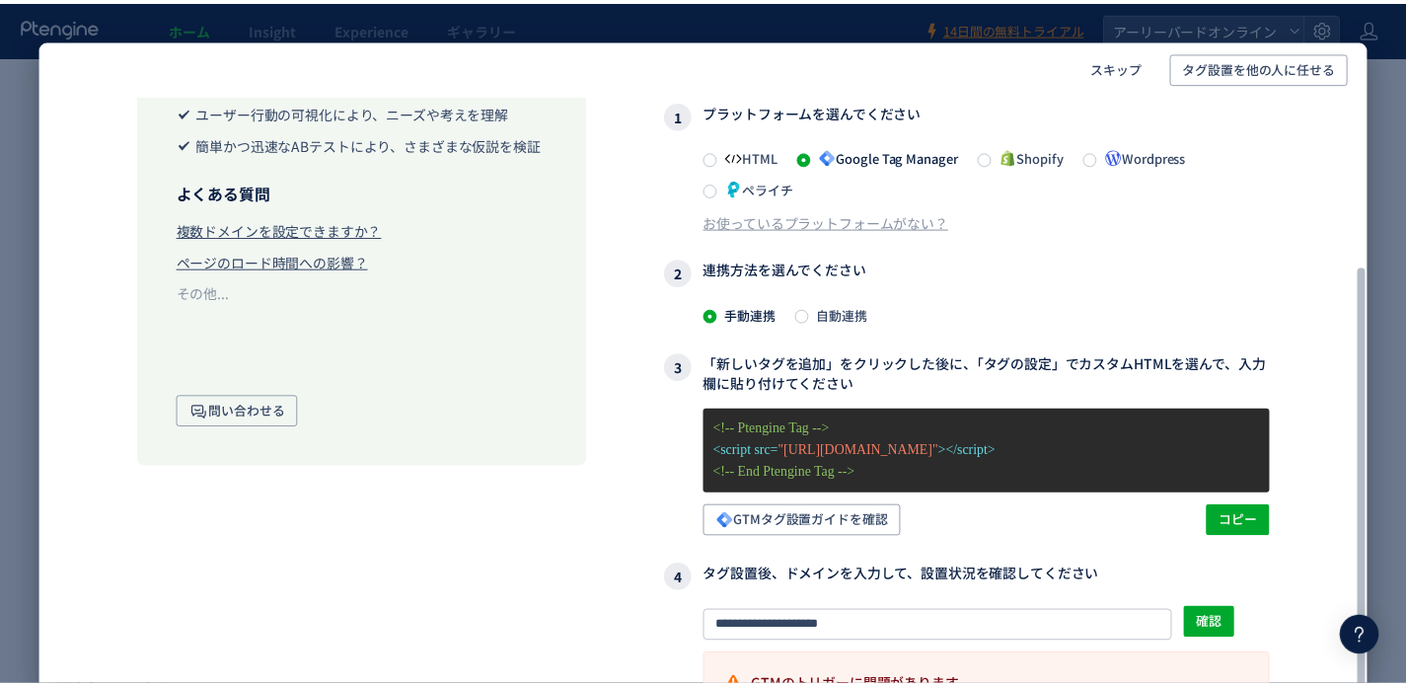
scroll to position [59, 0]
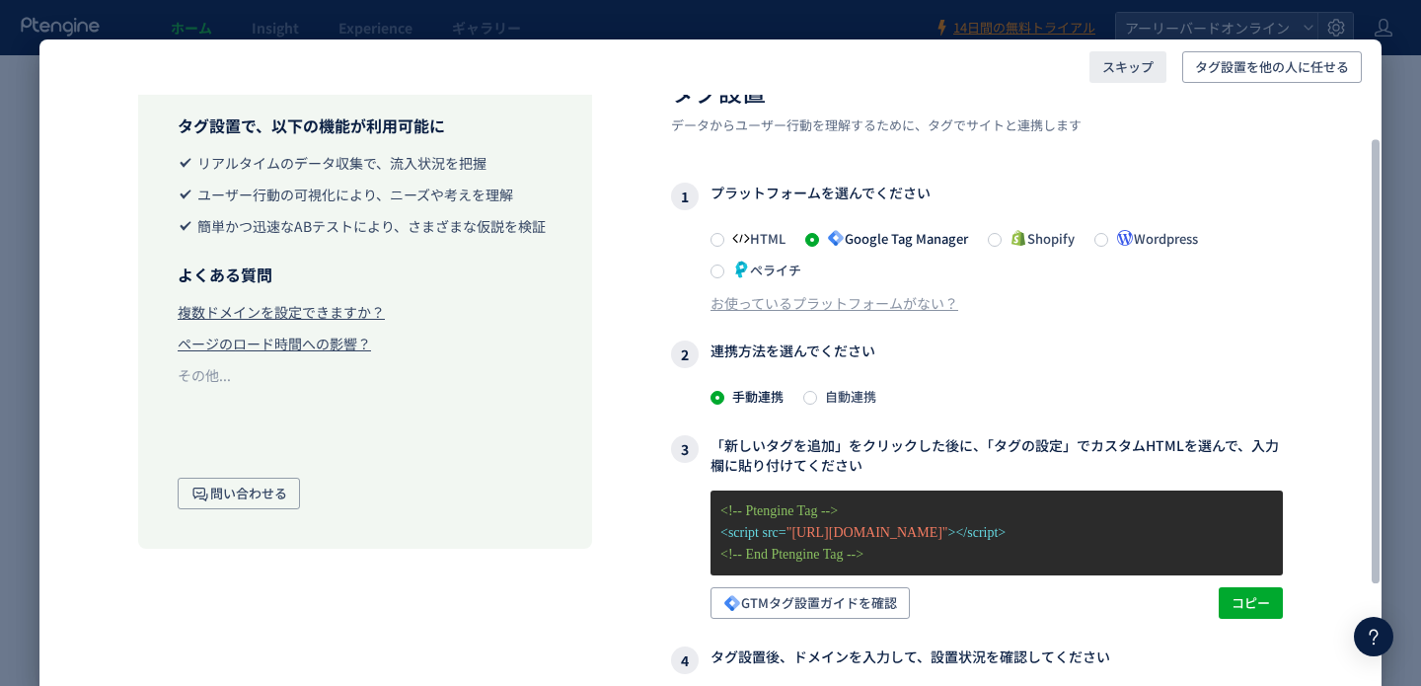
click at [1123, 72] on span "スキップ" at bounding box center [1127, 67] width 51 height 32
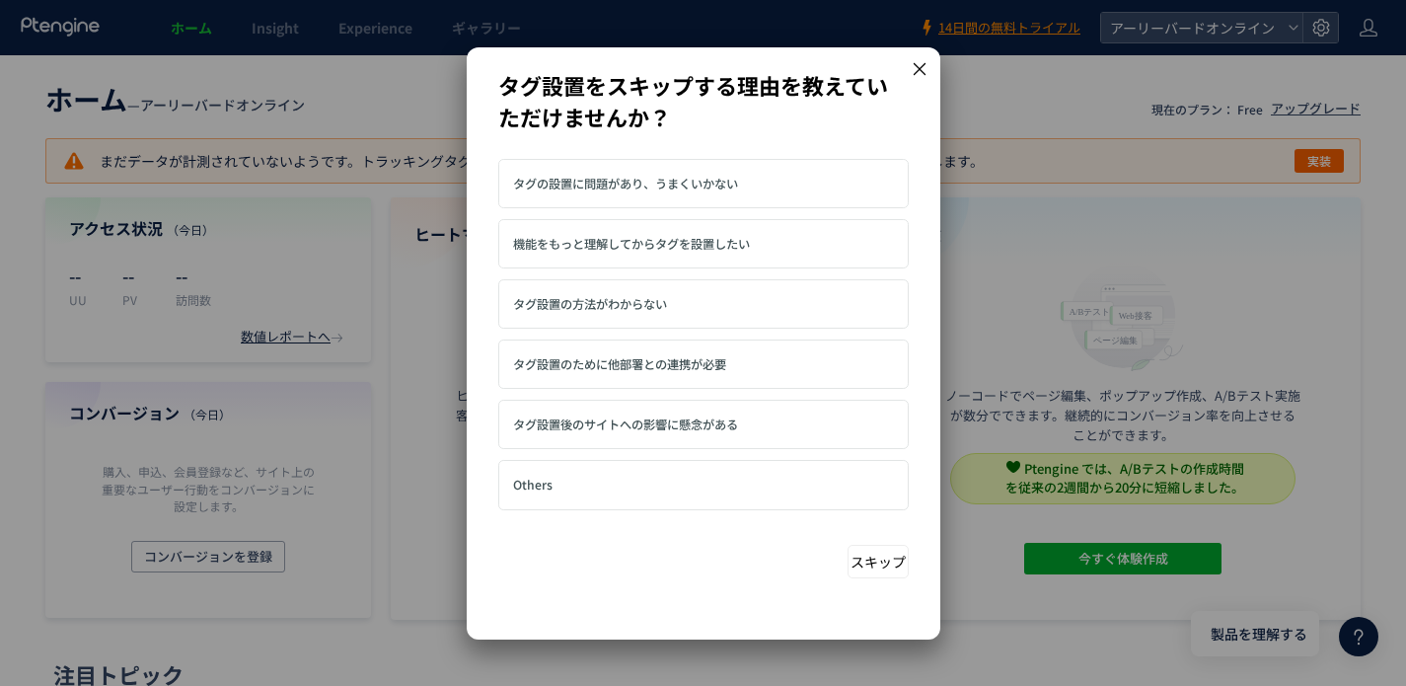
click at [914, 65] on icon at bounding box center [920, 69] width 18 height 18
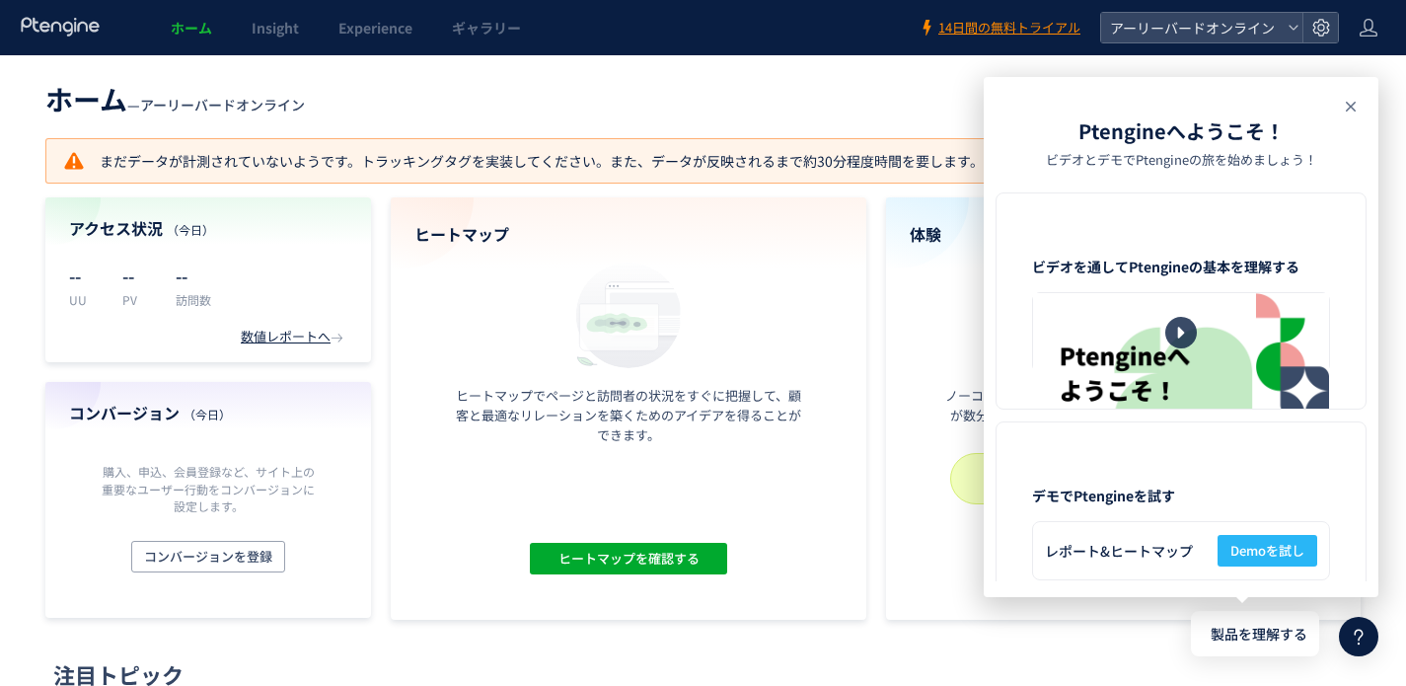
click at [1357, 109] on icon at bounding box center [1351, 107] width 24 height 24
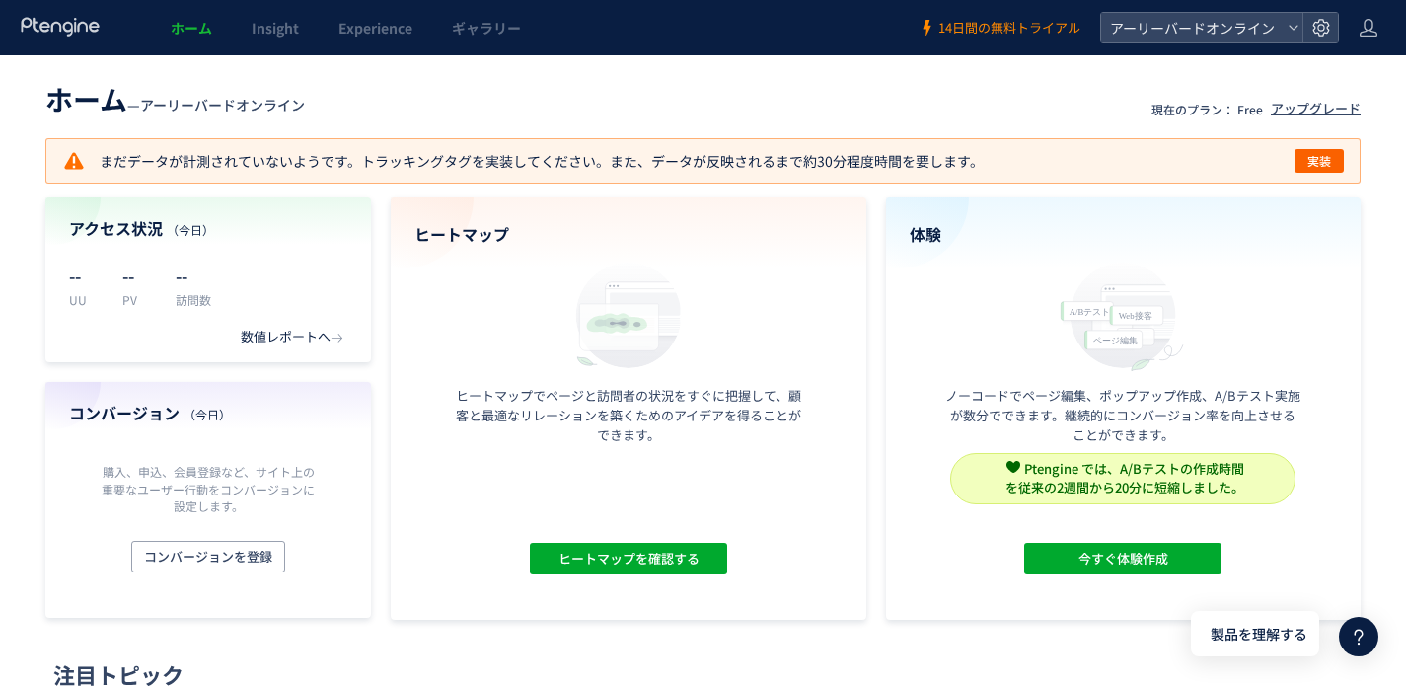
click at [1040, 33] on span "14日間の無料トライアル" at bounding box center [1009, 28] width 142 height 19
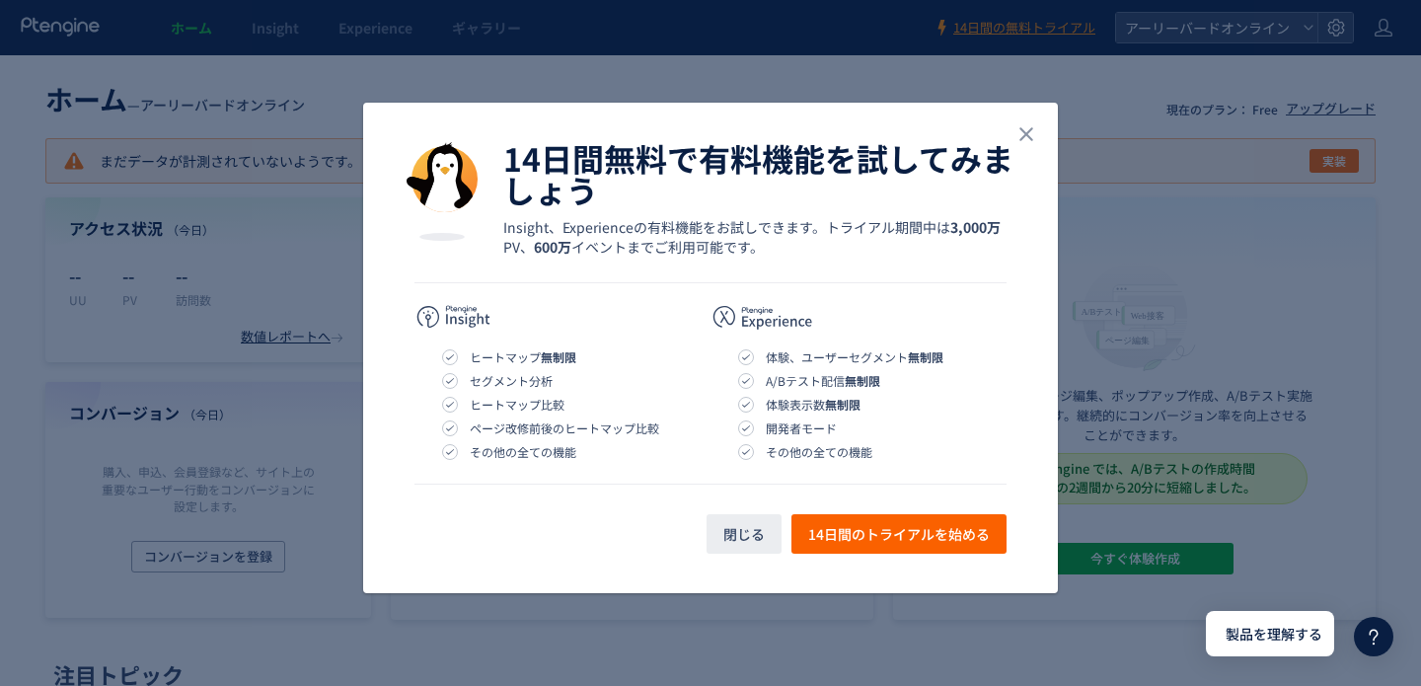
click at [1039, 132] on div "14日間無料で有料機能を試してみましょう Insight、Experienceの有料機能をお試しできます。トライアル期間中は 3,000万 PV、 600万 …" at bounding box center [710, 185] width 695 height 164
click at [1036, 143] on icon "close" at bounding box center [1026, 134] width 24 height 24
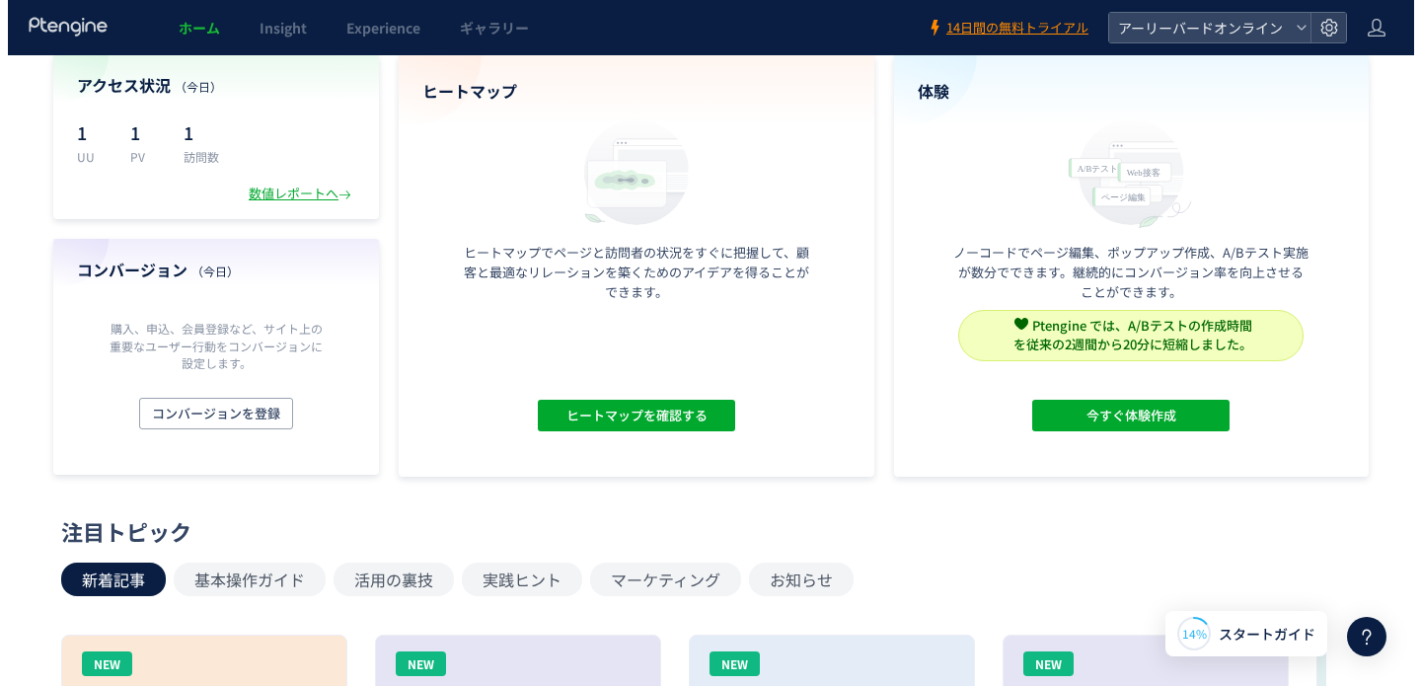
scroll to position [83, 0]
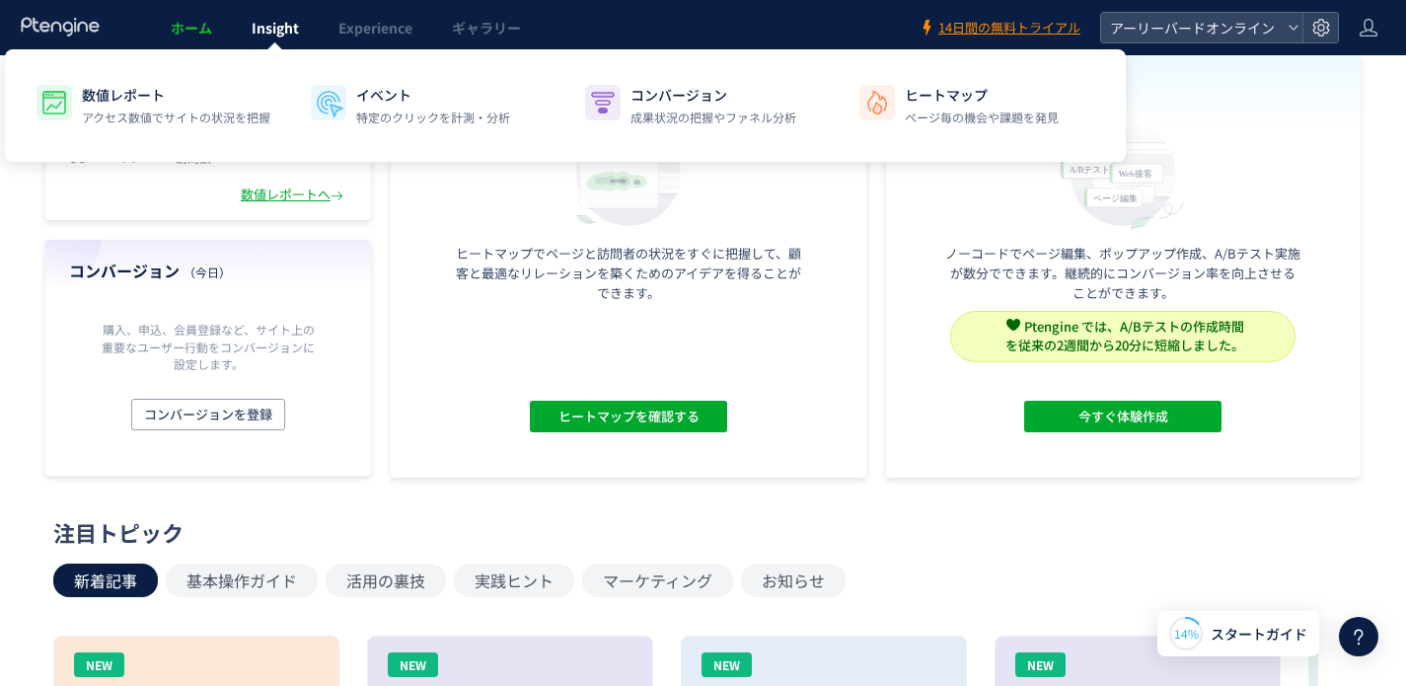
click at [280, 31] on span "Insight" at bounding box center [275, 28] width 47 height 20
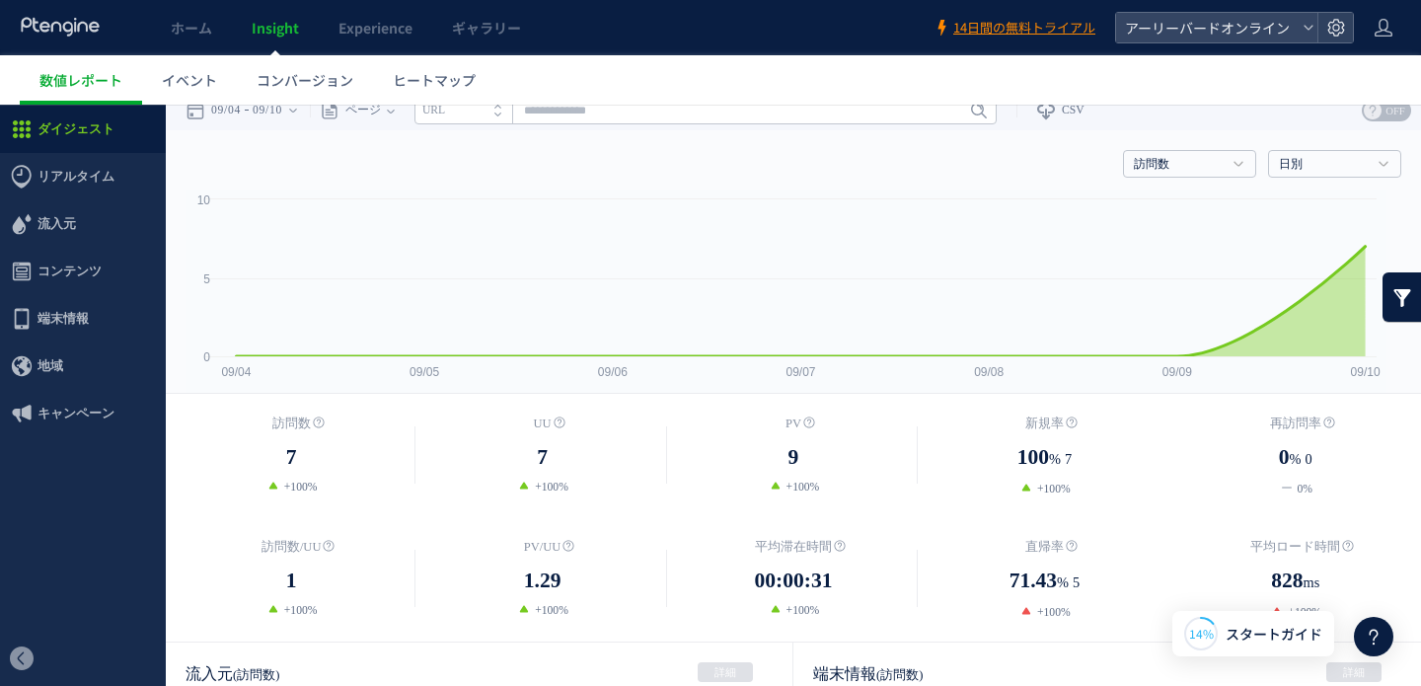
scroll to position [34, 0]
